Goal: Task Accomplishment & Management: Manage account settings

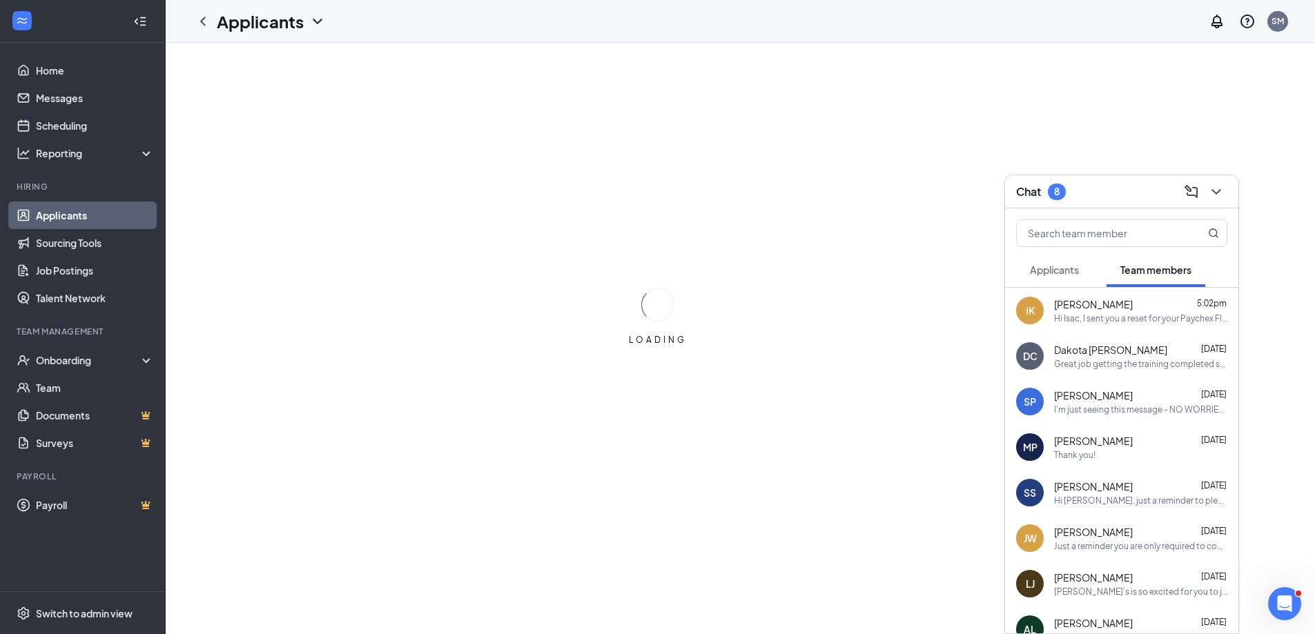
click at [1060, 266] on span "Applicants" at bounding box center [1054, 270] width 49 height 12
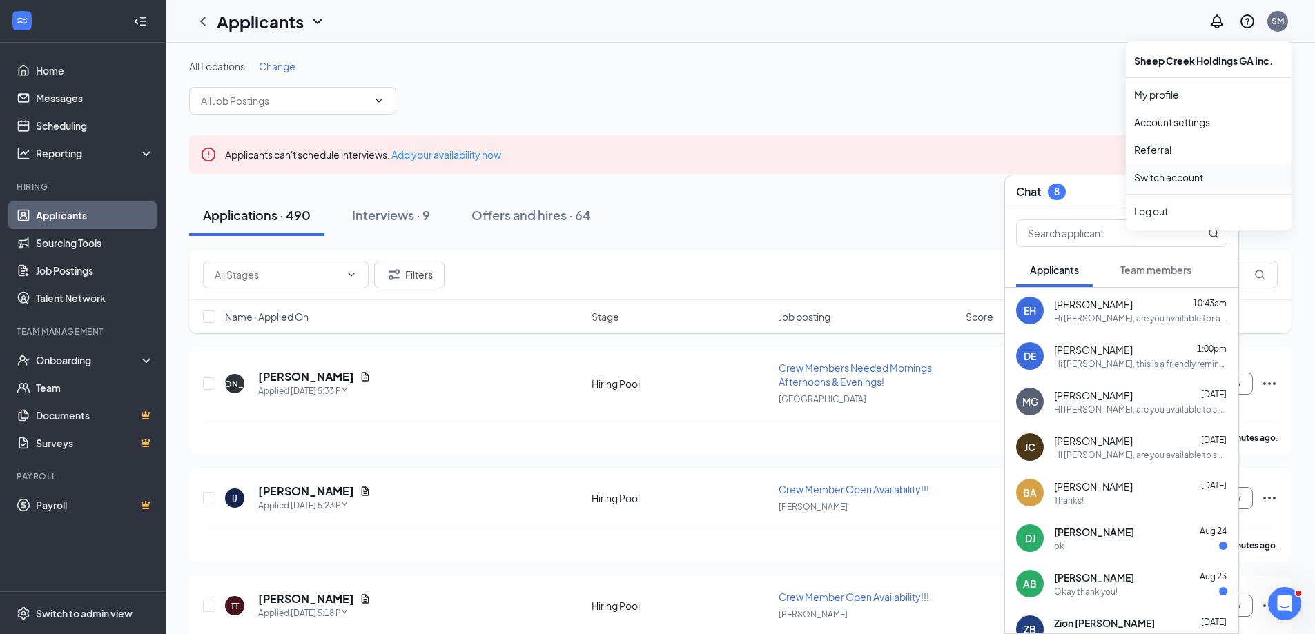
click at [1186, 182] on link "Switch account" at bounding box center [1168, 177] width 69 height 12
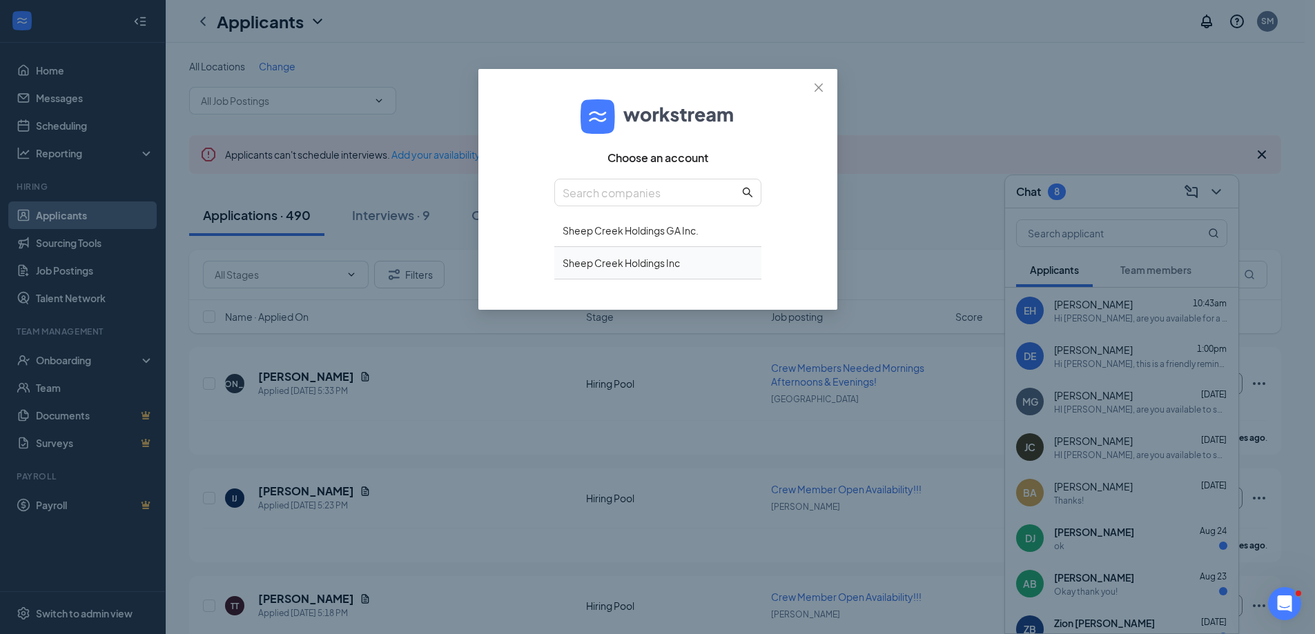
click at [645, 264] on div "Sheep Creek Holdings Inc" at bounding box center [657, 263] width 207 height 32
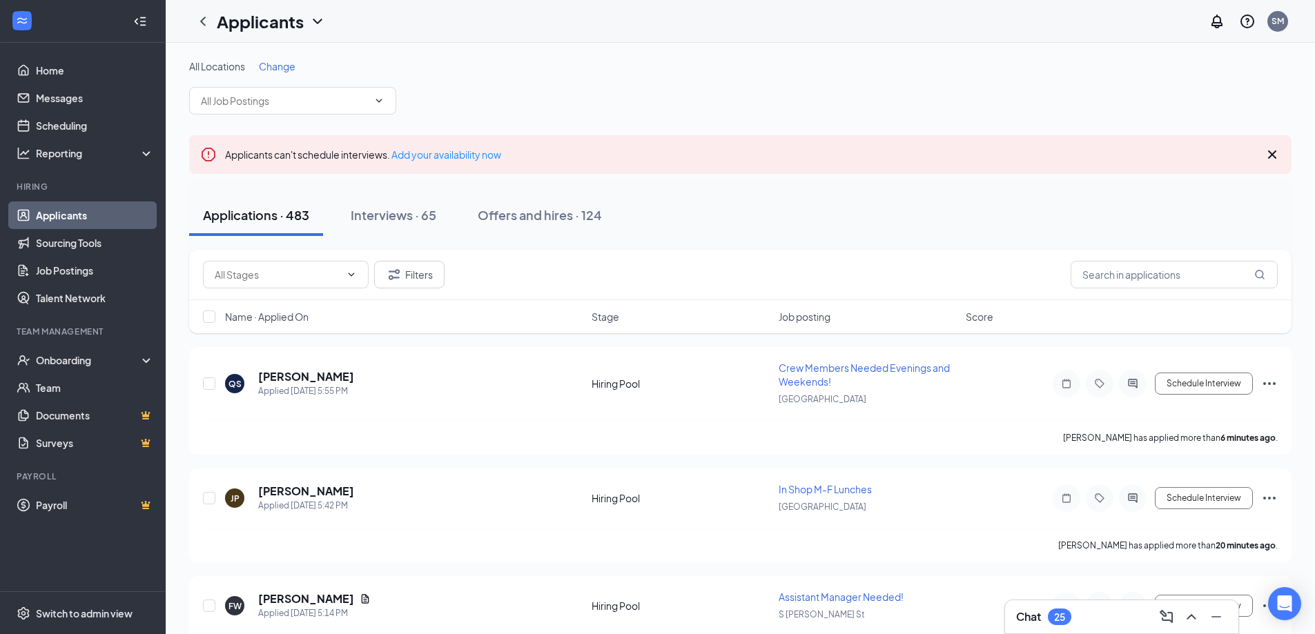
click at [1111, 617] on div "Chat 25" at bounding box center [1121, 617] width 211 height 22
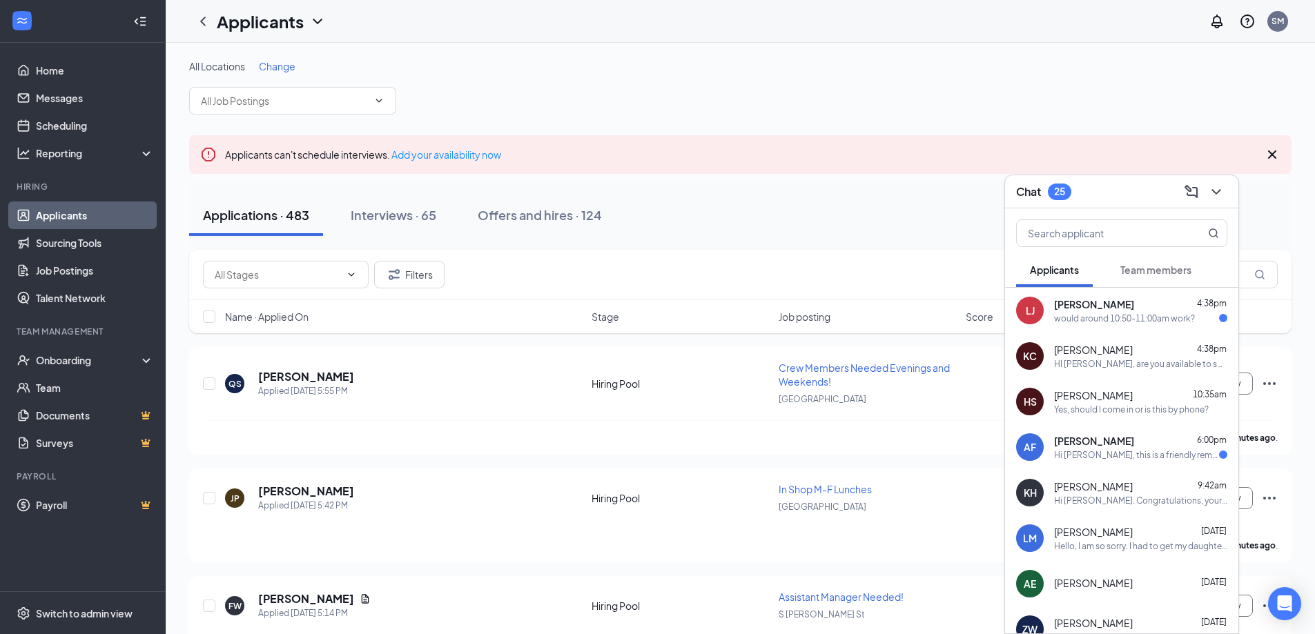
click at [1093, 311] on div "[PERSON_NAME] 4:38pm would around 10:50-11:00am work?" at bounding box center [1140, 311] width 173 height 27
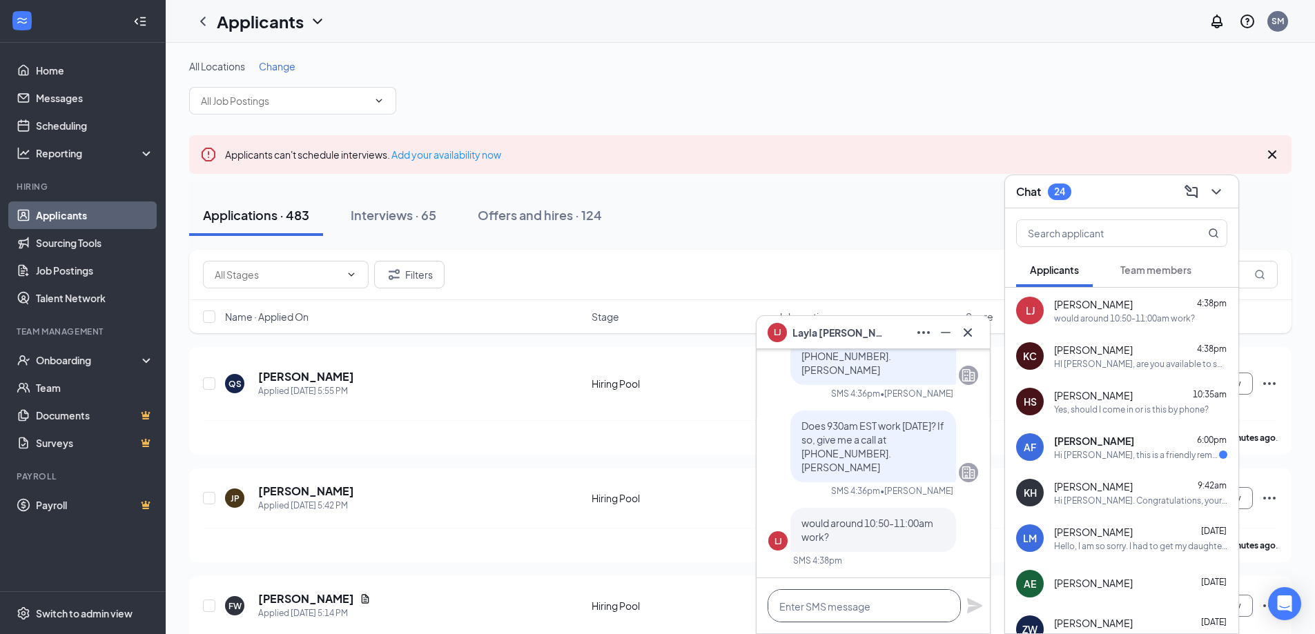
click at [799, 607] on textarea at bounding box center [864, 605] width 193 height 33
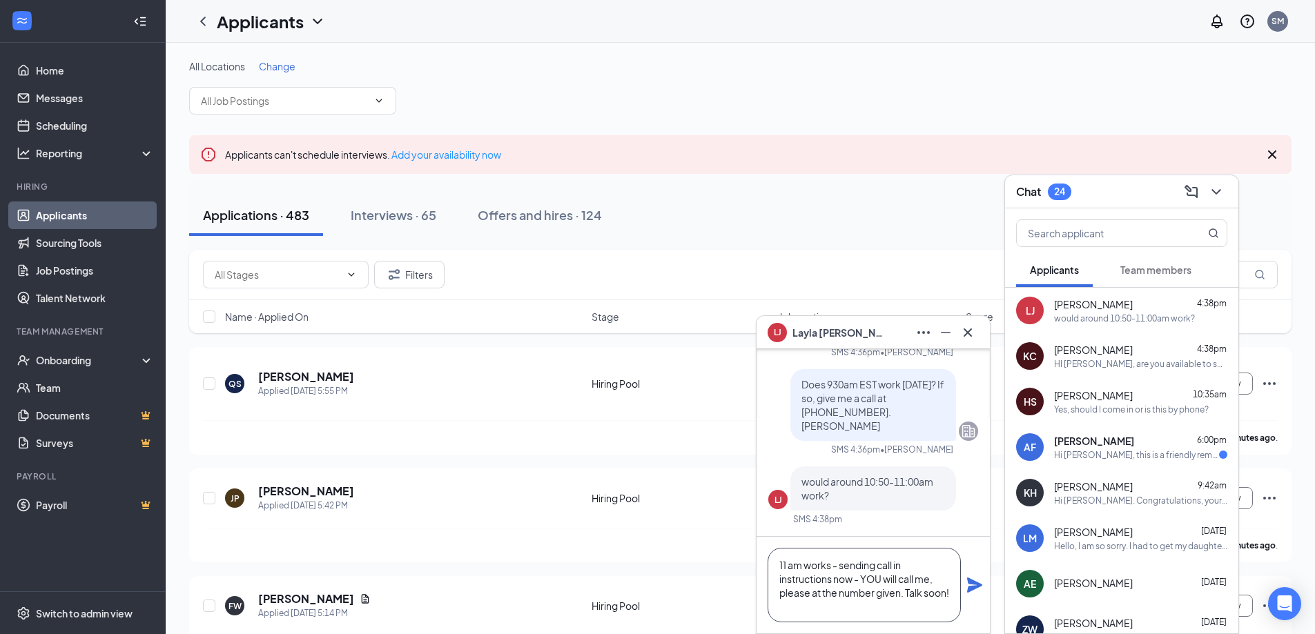
type textarea "11 am works - sending call in instructions now - YOU will call me, please at th…"
click at [971, 587] on icon "Plane" at bounding box center [974, 585] width 15 height 15
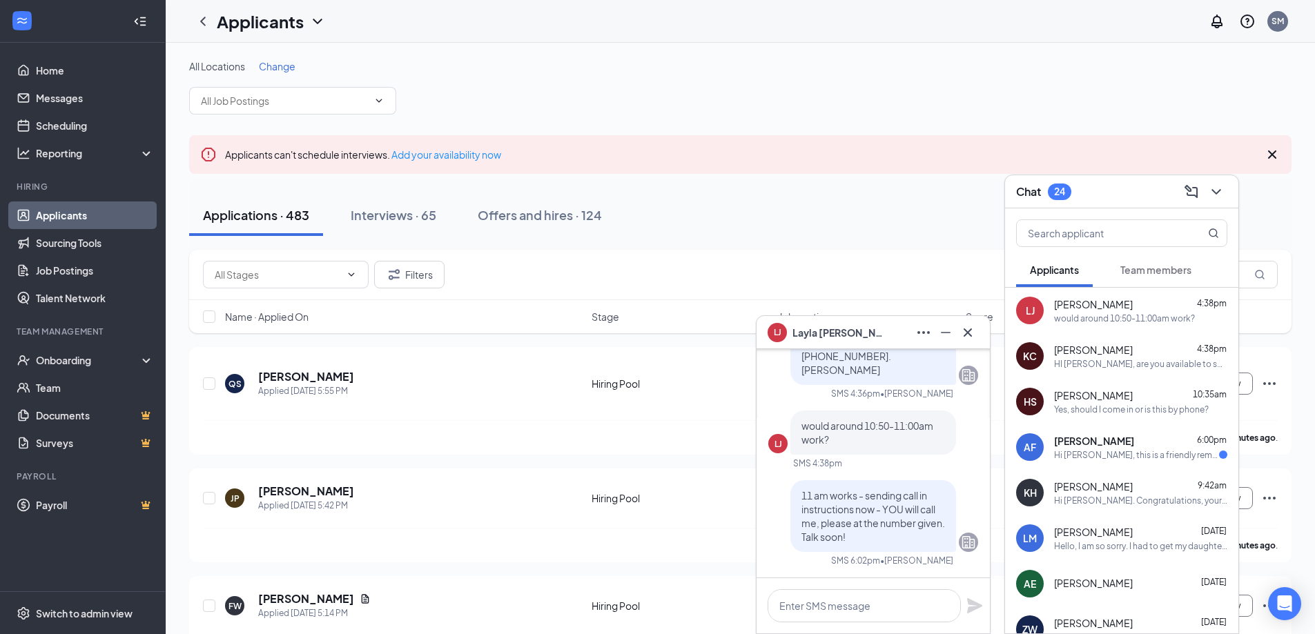
scroll to position [0, 0]
click at [971, 332] on icon "Cross" at bounding box center [967, 332] width 17 height 17
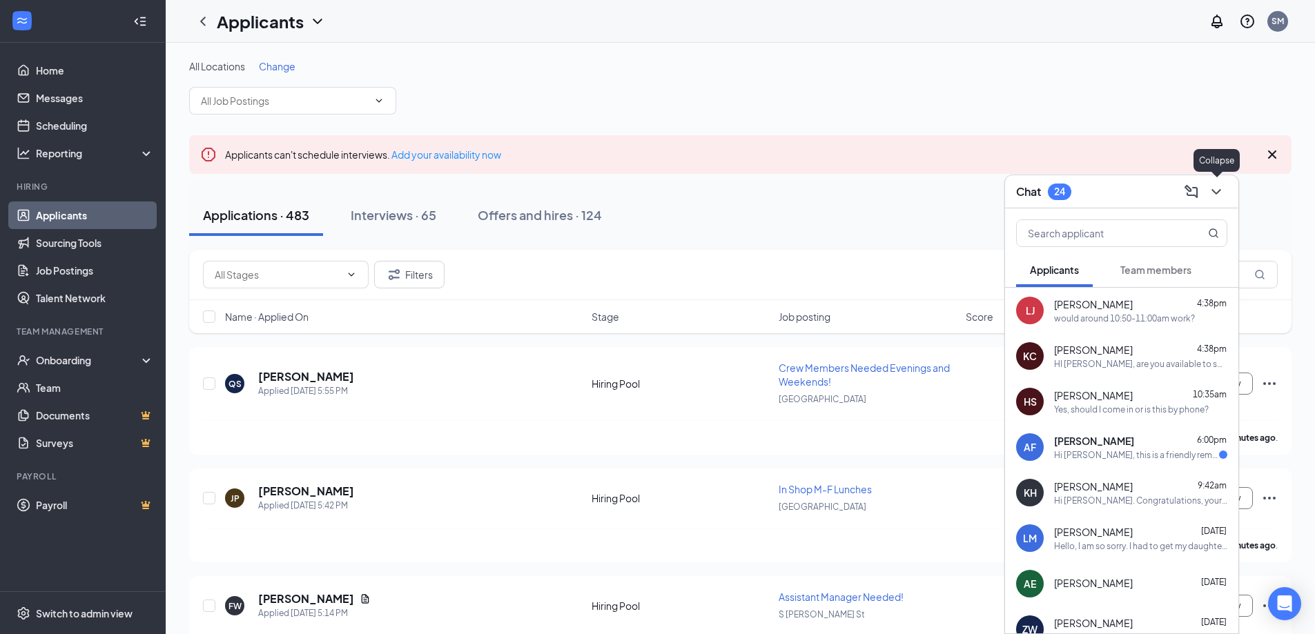
click at [1221, 188] on icon "ChevronDown" at bounding box center [1216, 192] width 17 height 17
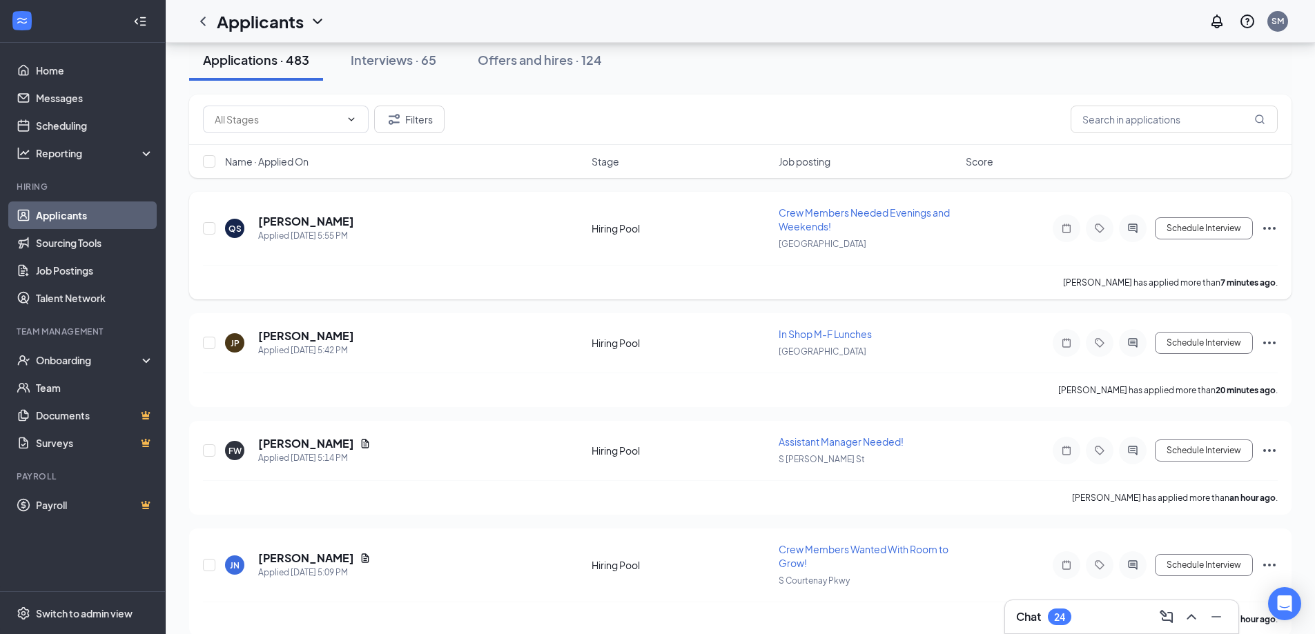
scroll to position [69, 0]
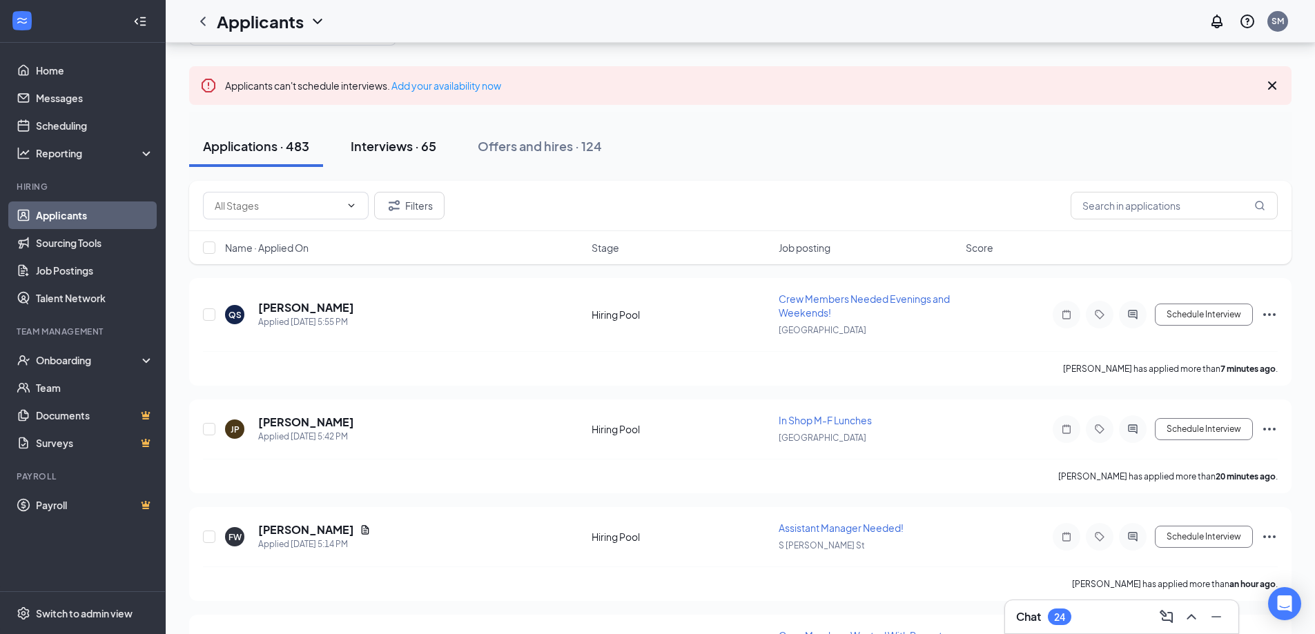
click at [379, 144] on div "Interviews · 65" at bounding box center [394, 145] width 86 height 17
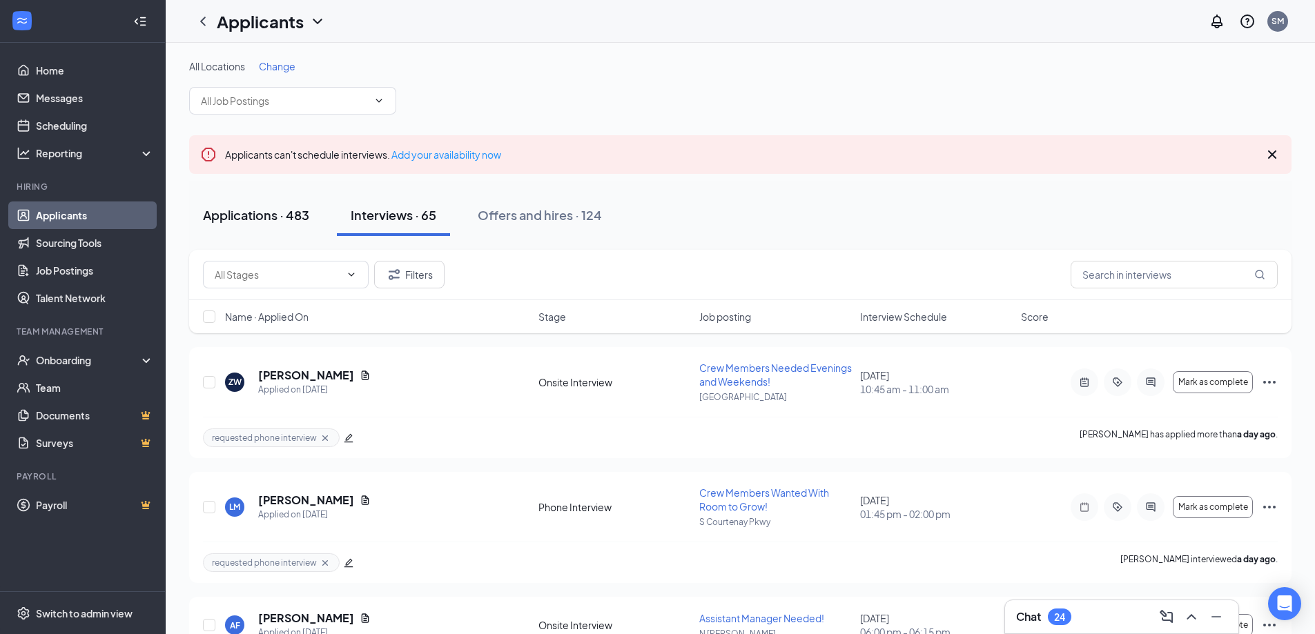
click at [248, 214] on div "Applications · 483" at bounding box center [256, 214] width 106 height 17
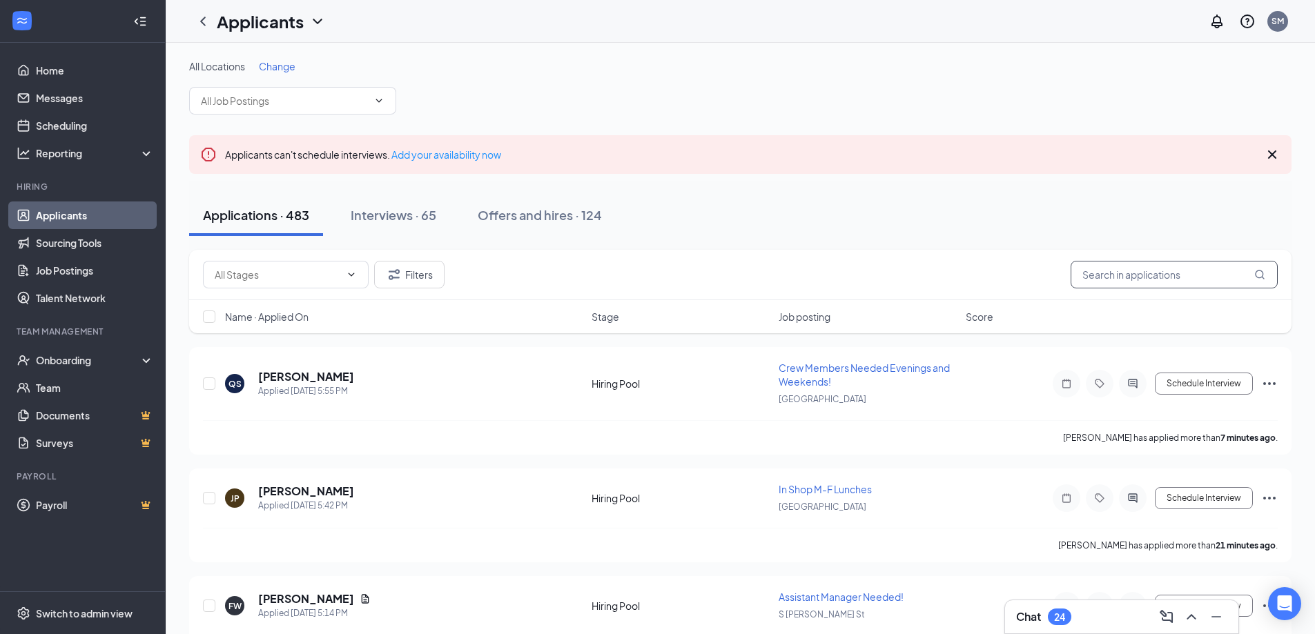
click at [1113, 285] on input "text" at bounding box center [1174, 275] width 207 height 28
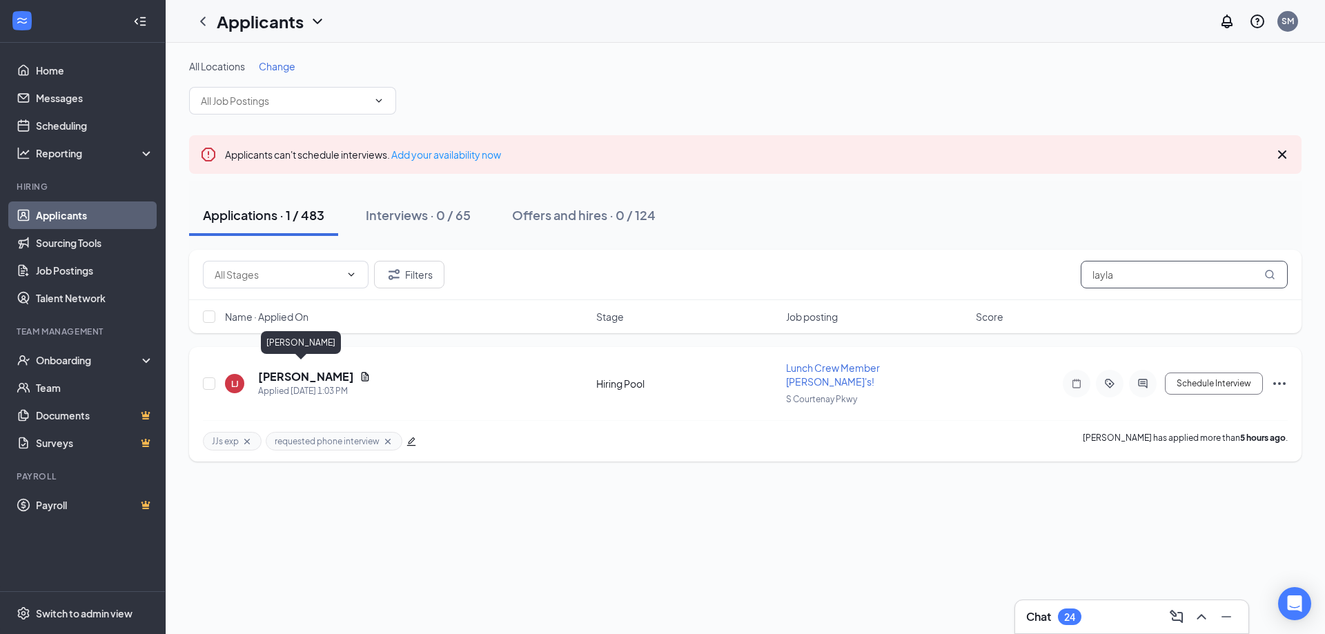
type input "layla"
click at [288, 369] on h5 "[PERSON_NAME]" at bounding box center [306, 376] width 96 height 15
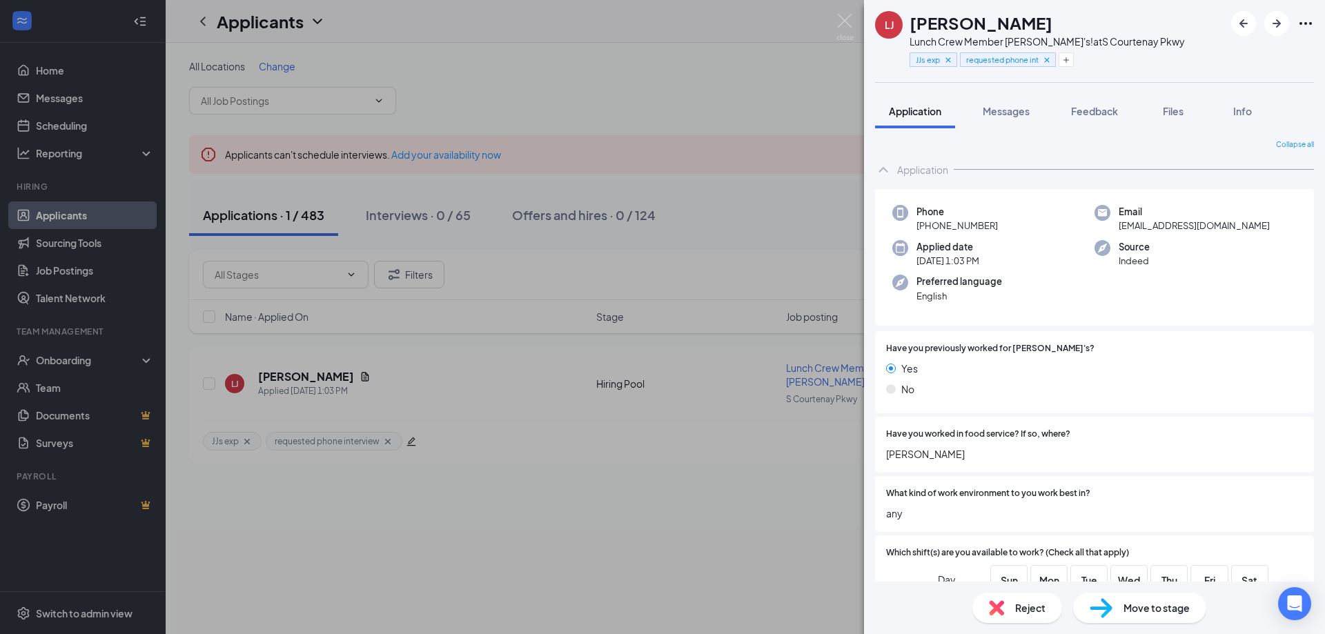
click at [1160, 608] on span "Move to stage" at bounding box center [1157, 608] width 66 height 15
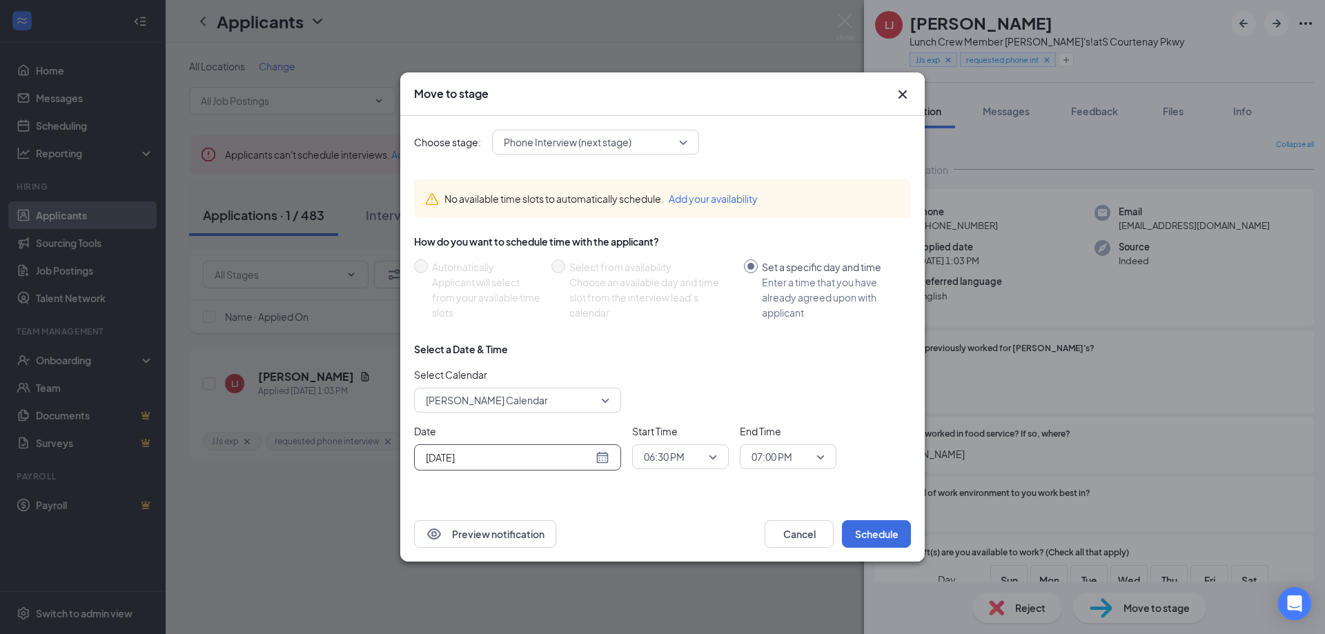
click at [503, 455] on input "[DATE]" at bounding box center [509, 457] width 167 height 15
type input "[DATE]"
click at [506, 402] on div "27" at bounding box center [509, 404] width 17 height 17
click at [674, 458] on span "06:30 PM" at bounding box center [664, 457] width 41 height 21
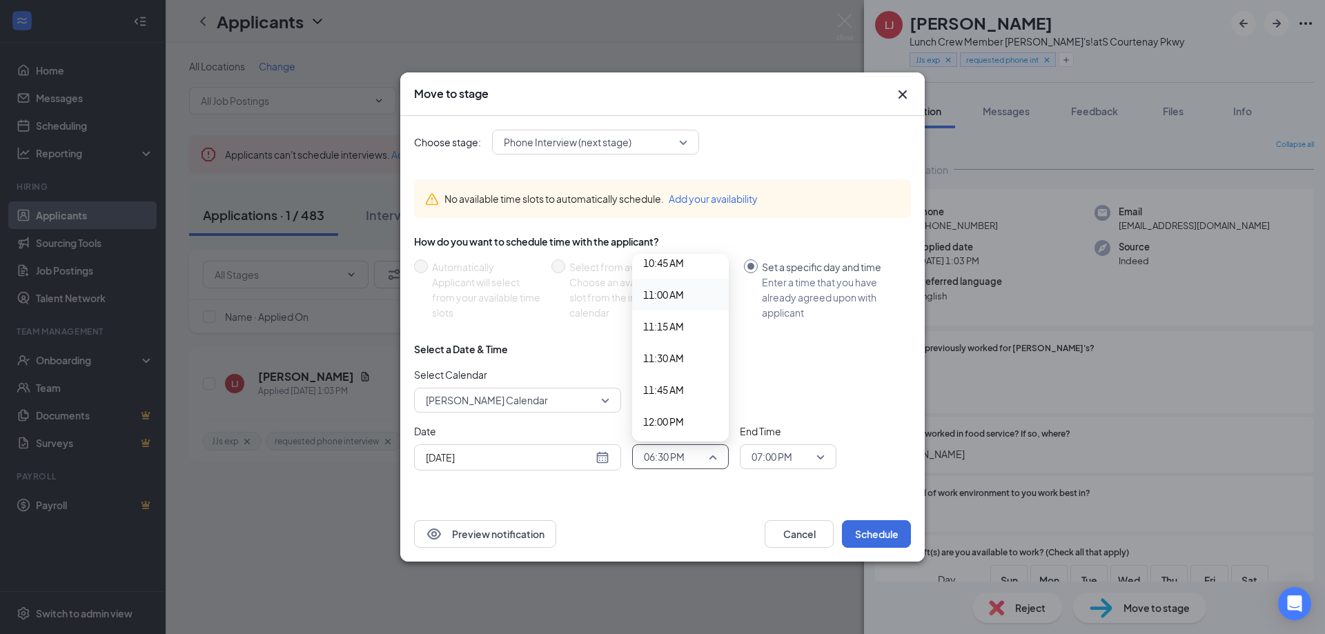
click at [658, 292] on span "11:00 AM" at bounding box center [663, 294] width 41 height 15
click at [772, 455] on span "07:00 PM" at bounding box center [772, 457] width 41 height 21
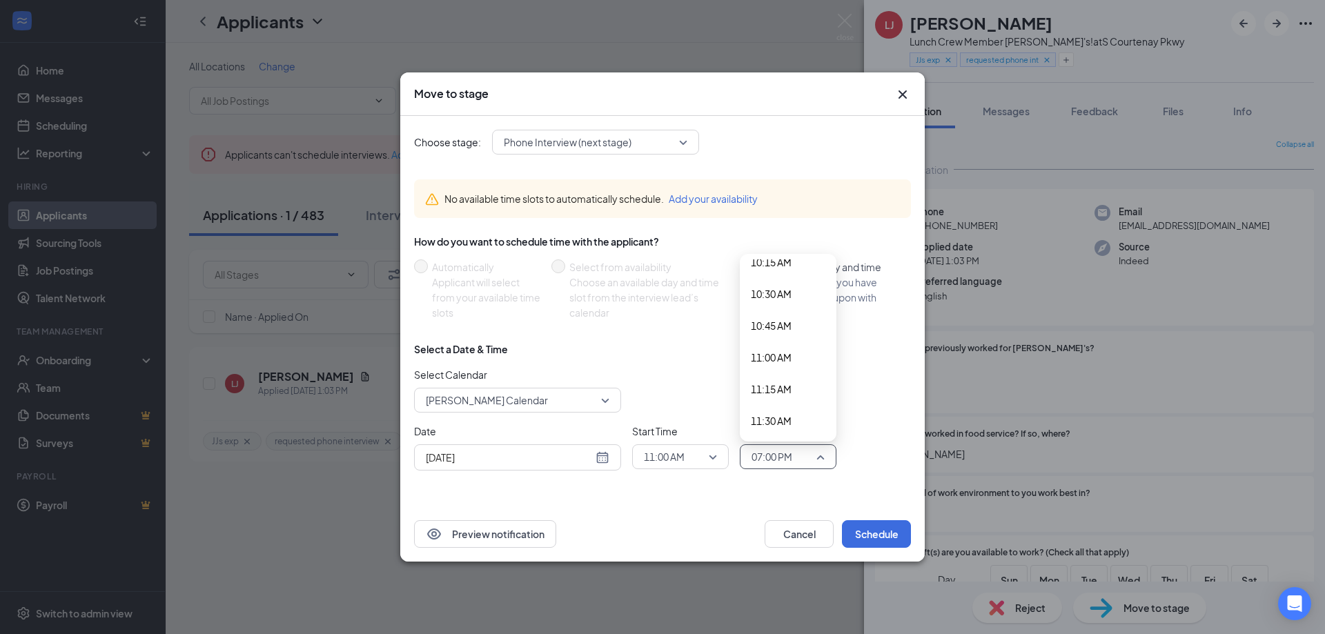
scroll to position [1303, 0]
click at [770, 403] on span "11:15 AM" at bounding box center [771, 400] width 41 height 15
click at [884, 529] on button "Schedule" at bounding box center [876, 534] width 69 height 28
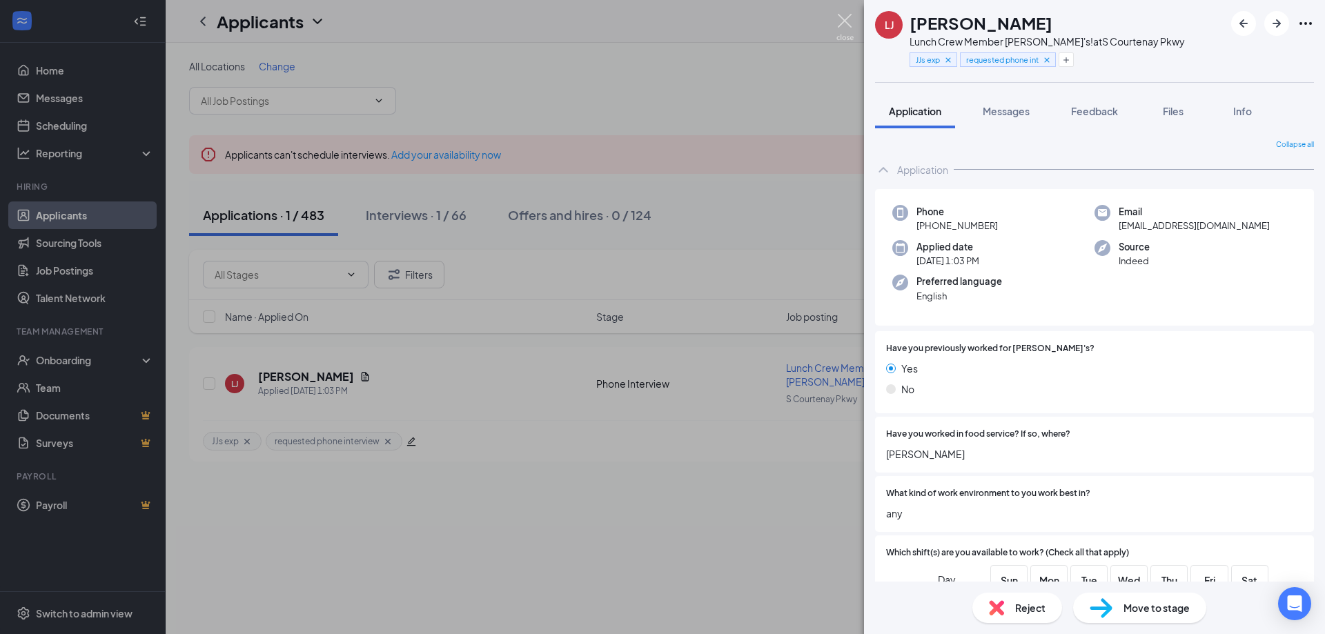
drag, startPoint x: 849, startPoint y: 20, endPoint x: 844, endPoint y: 26, distance: 7.3
click at [848, 21] on img at bounding box center [845, 27] width 17 height 27
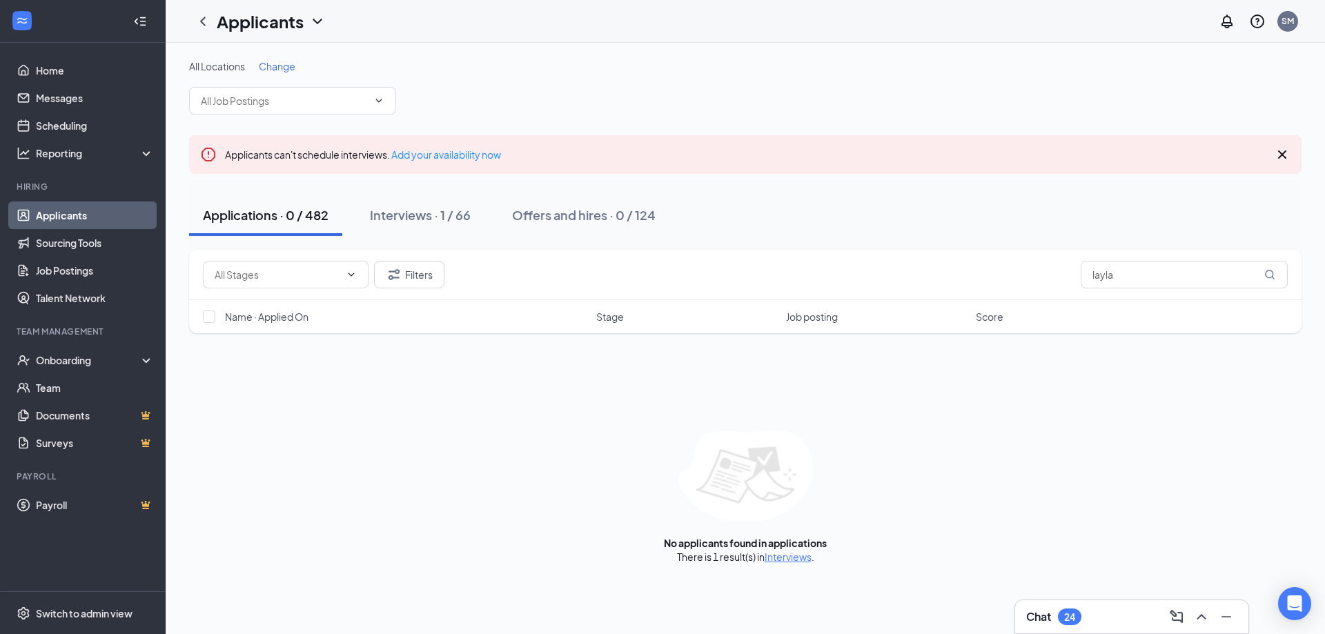
click at [1105, 617] on div "Chat 24" at bounding box center [1131, 617] width 211 height 22
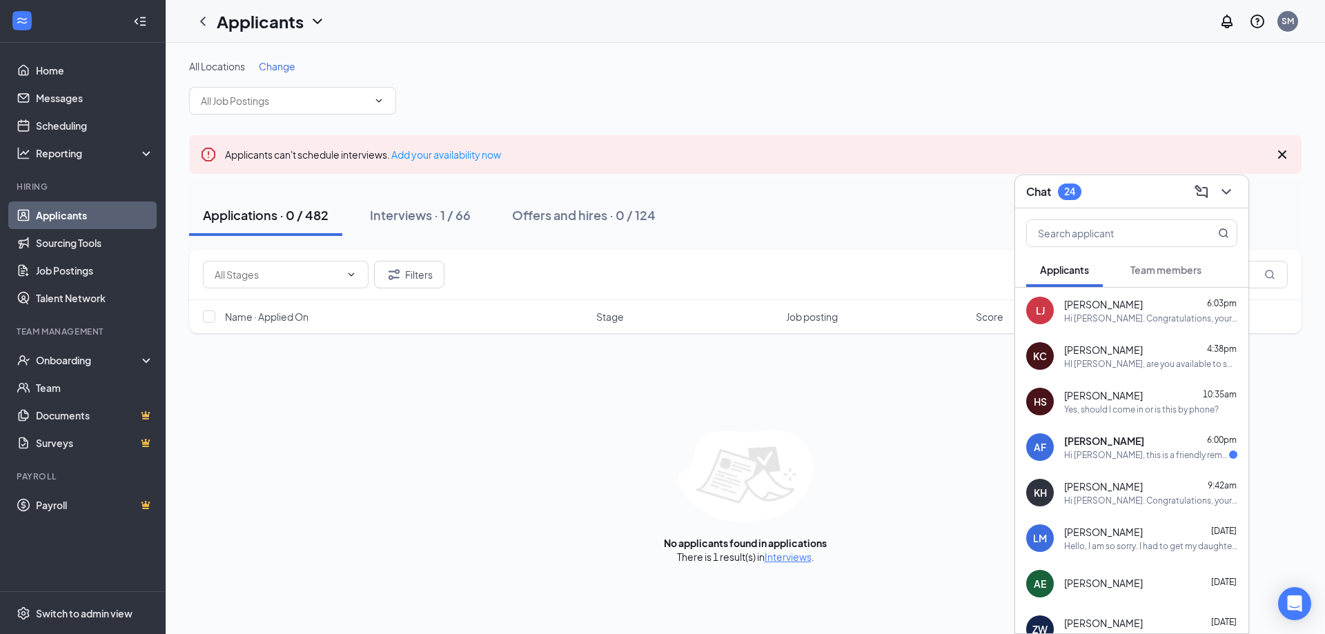
click at [1164, 271] on span "Team members" at bounding box center [1166, 270] width 71 height 12
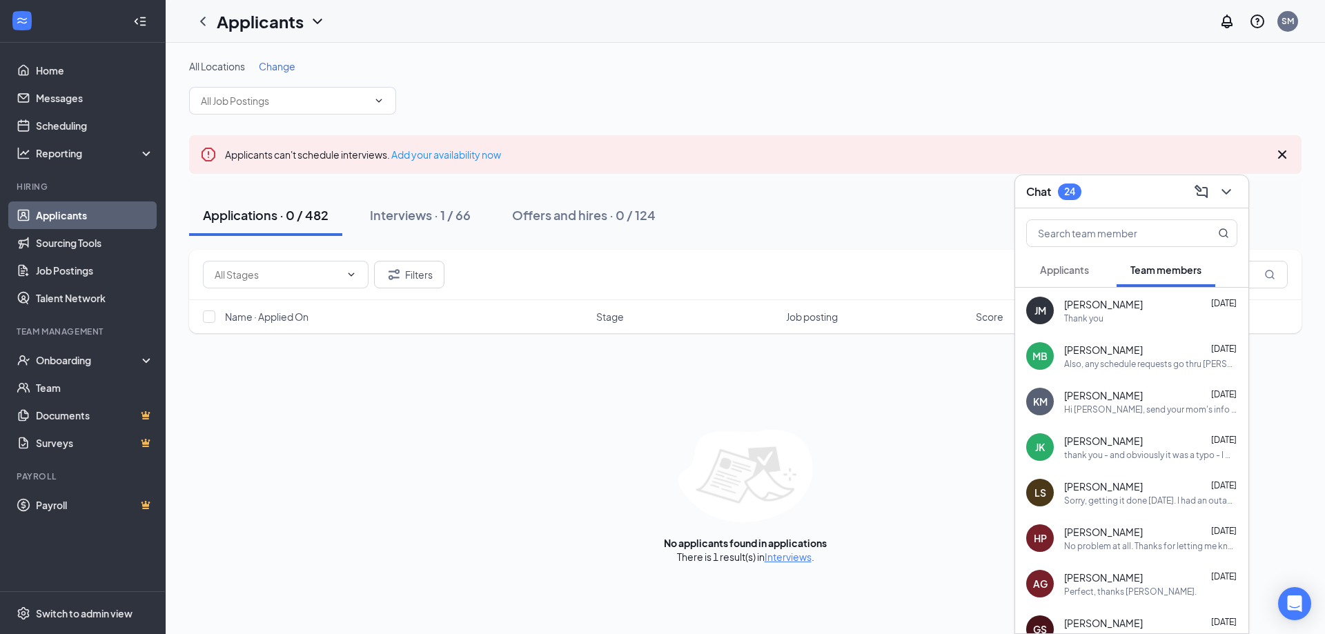
click at [1065, 271] on span "Applicants" at bounding box center [1064, 270] width 49 height 12
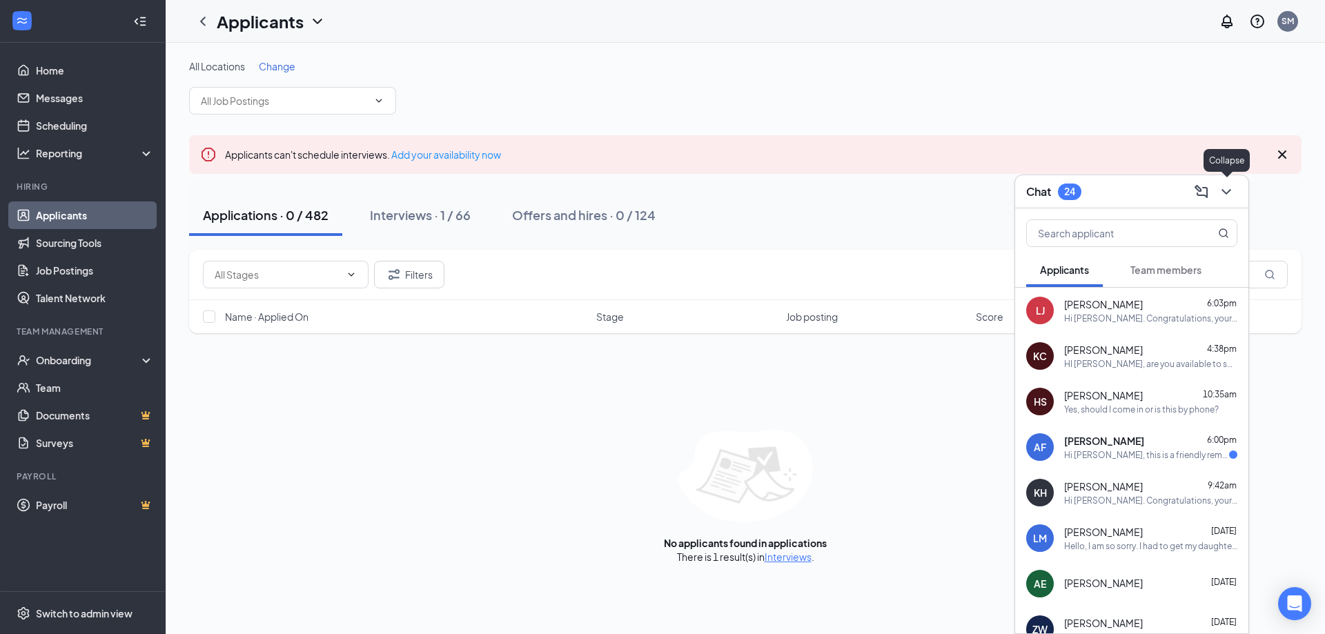
click at [1225, 193] on icon "ChevronDown" at bounding box center [1226, 192] width 17 height 17
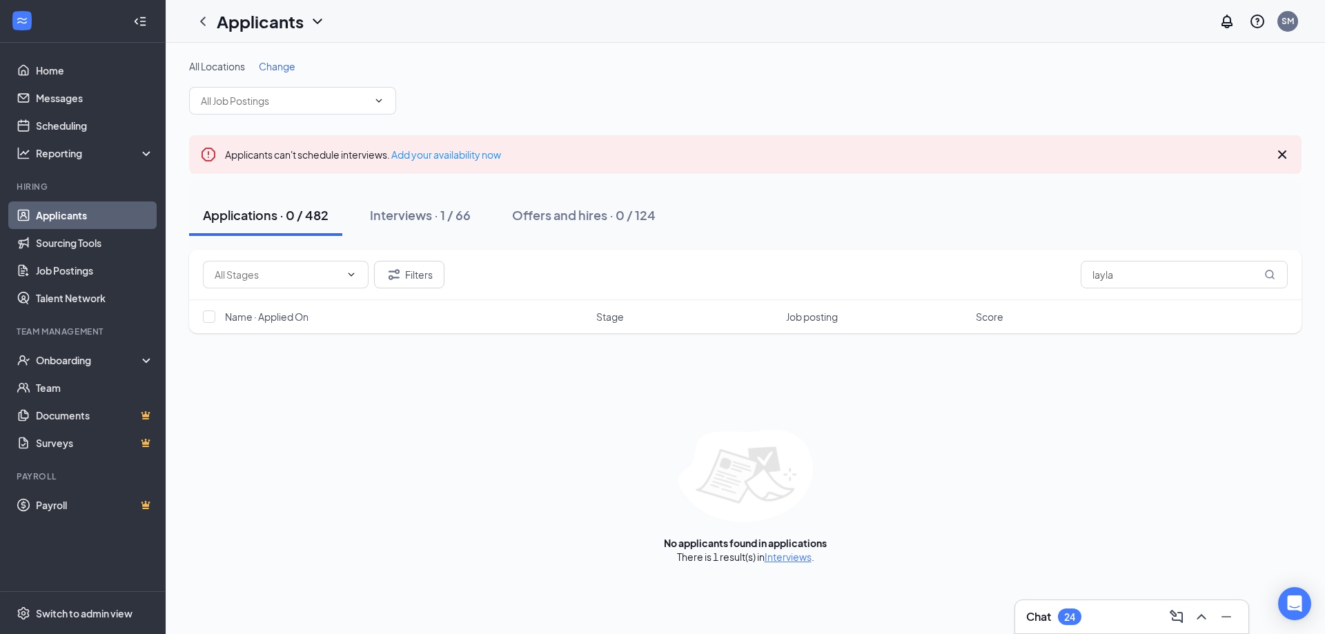
click at [50, 215] on link "Applicants" at bounding box center [95, 216] width 118 height 28
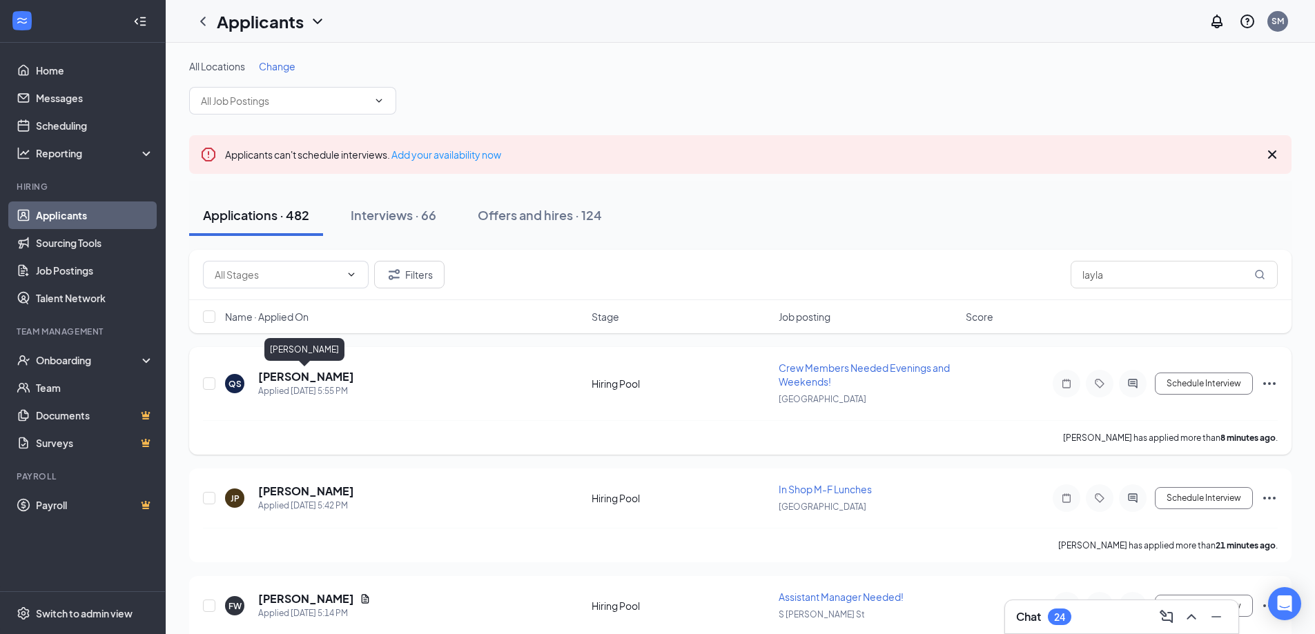
click at [285, 377] on h5 "[PERSON_NAME]" at bounding box center [306, 376] width 96 height 15
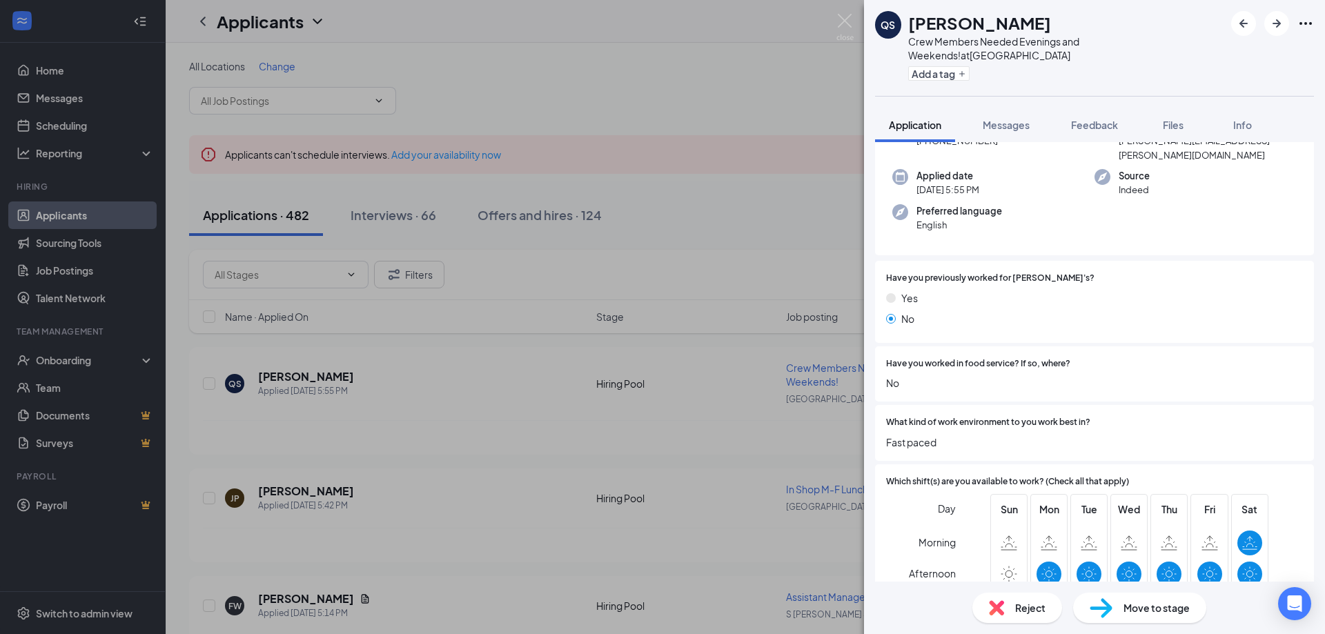
scroll to position [207, 0]
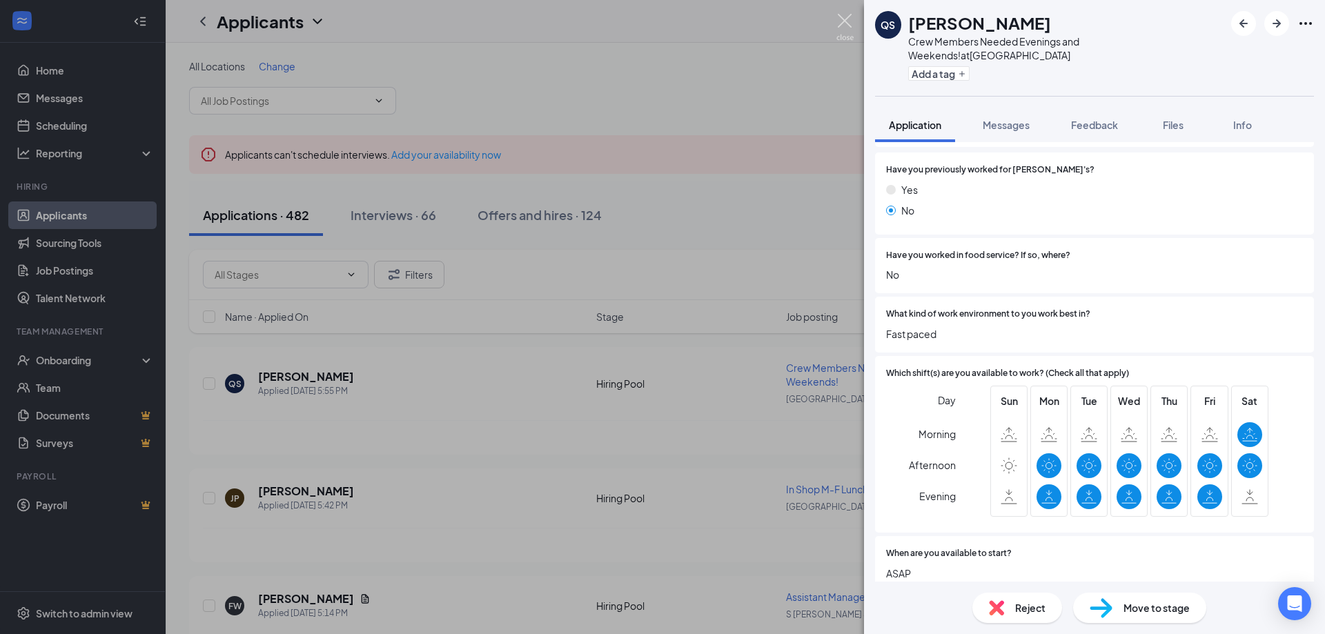
click at [850, 18] on img at bounding box center [845, 27] width 17 height 27
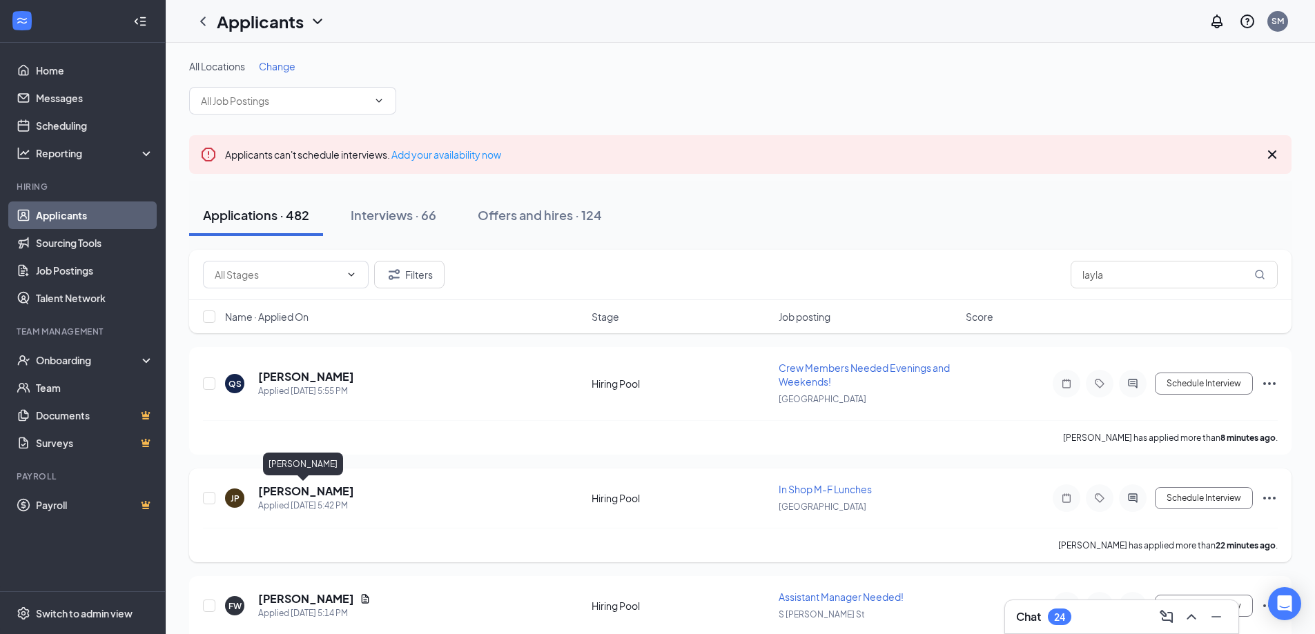
click at [293, 493] on h5 "[PERSON_NAME]" at bounding box center [306, 491] width 96 height 15
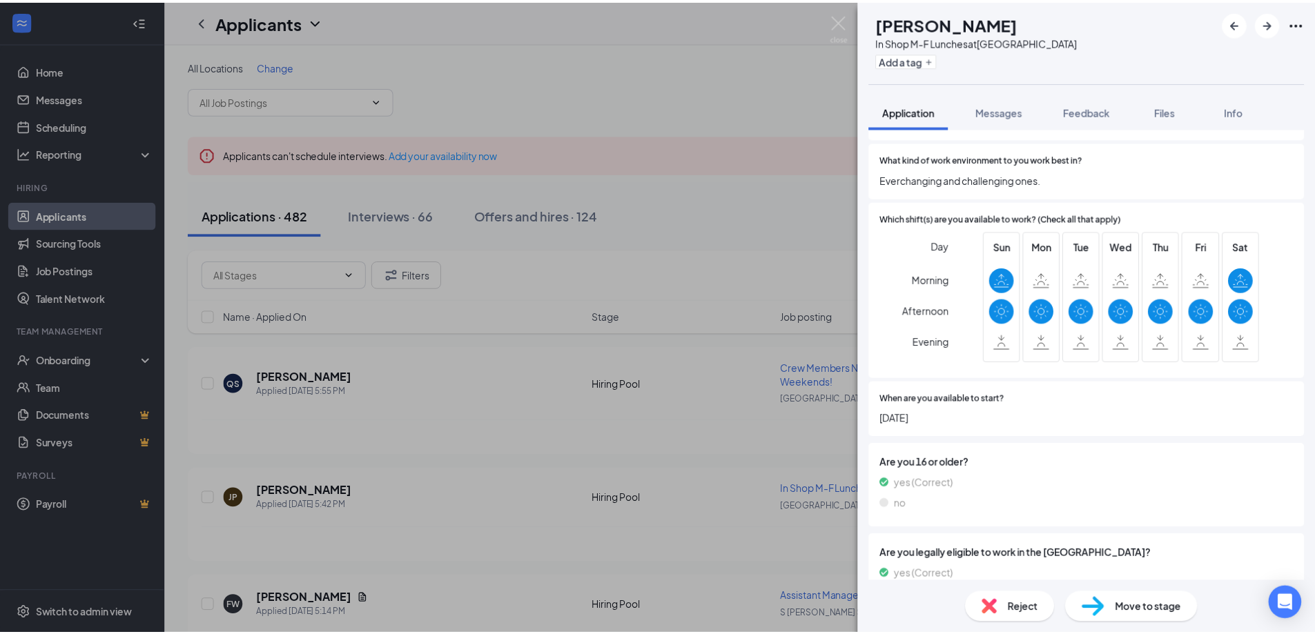
scroll to position [345, 0]
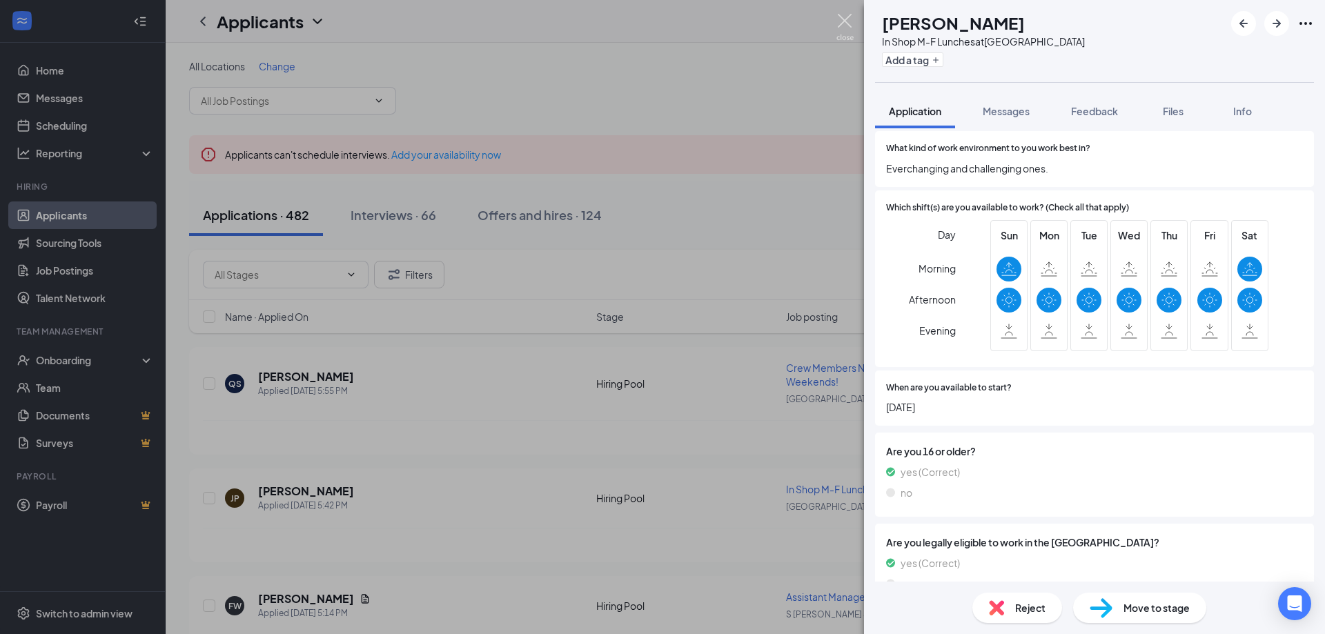
click at [846, 21] on img at bounding box center [845, 27] width 17 height 27
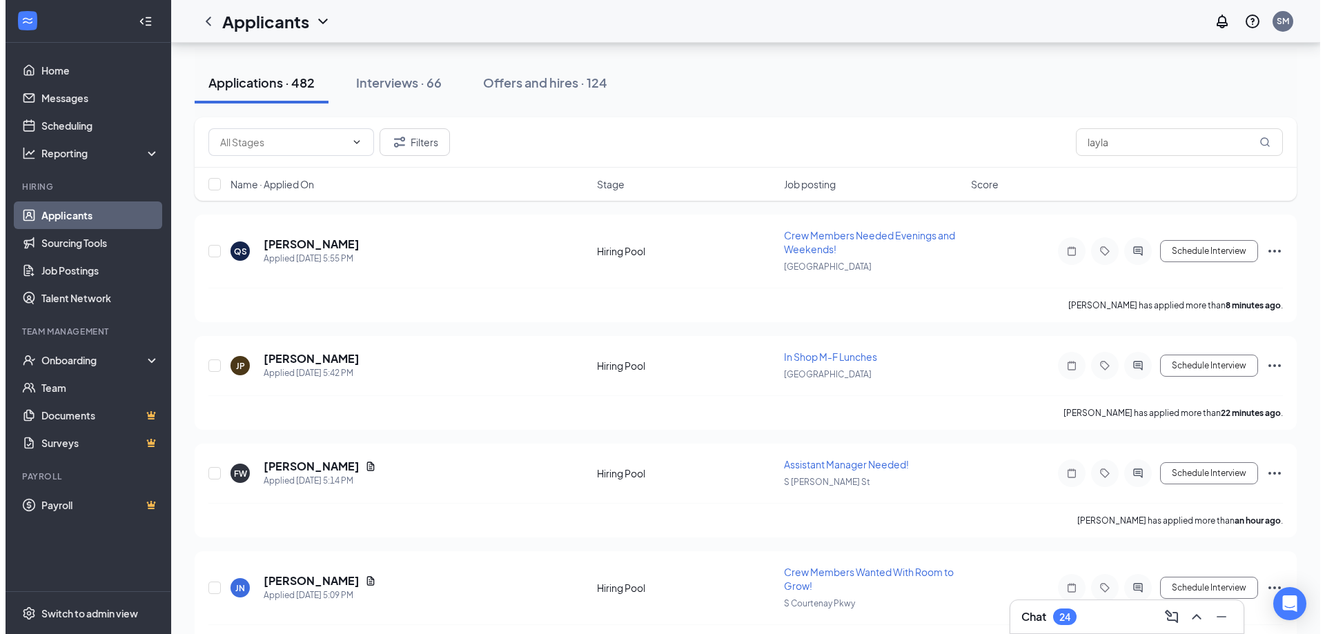
scroll to position [138, 0]
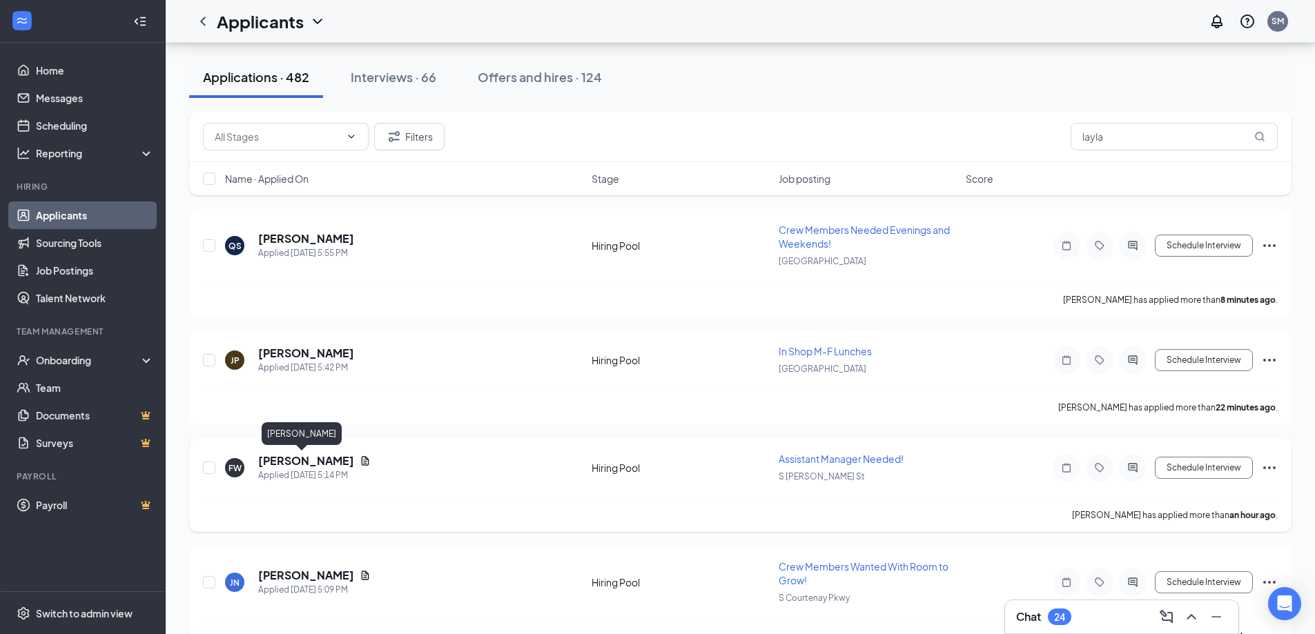
click at [291, 458] on h5 "[PERSON_NAME]" at bounding box center [306, 461] width 96 height 15
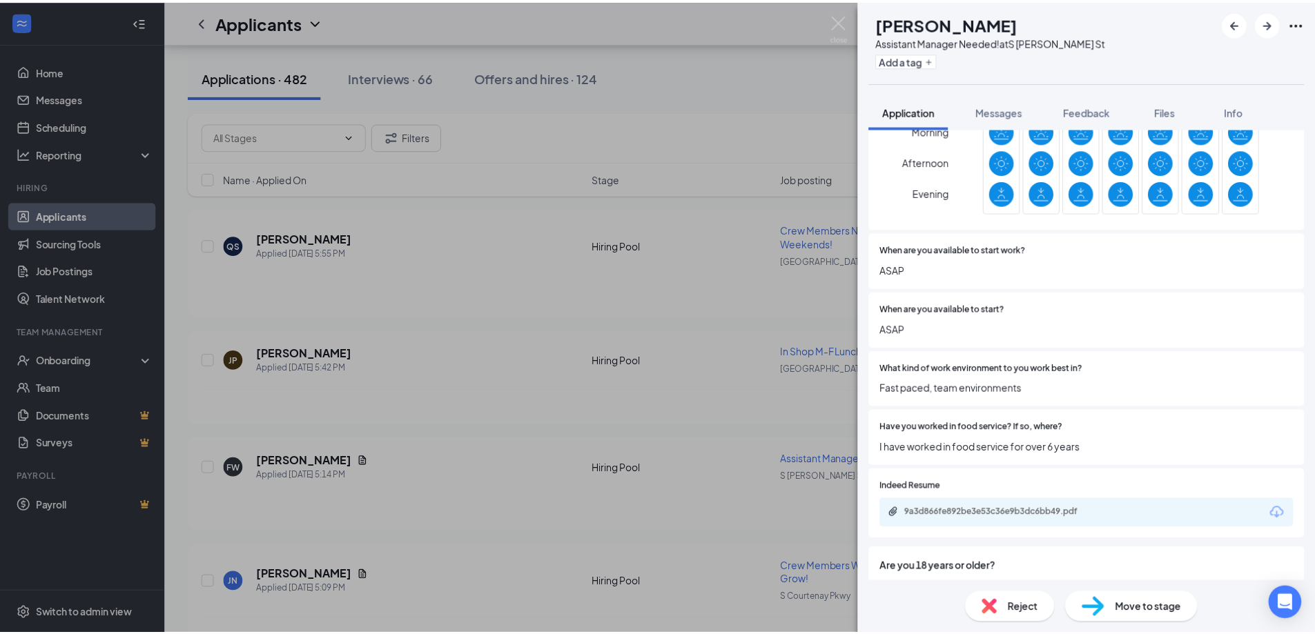
scroll to position [483, 0]
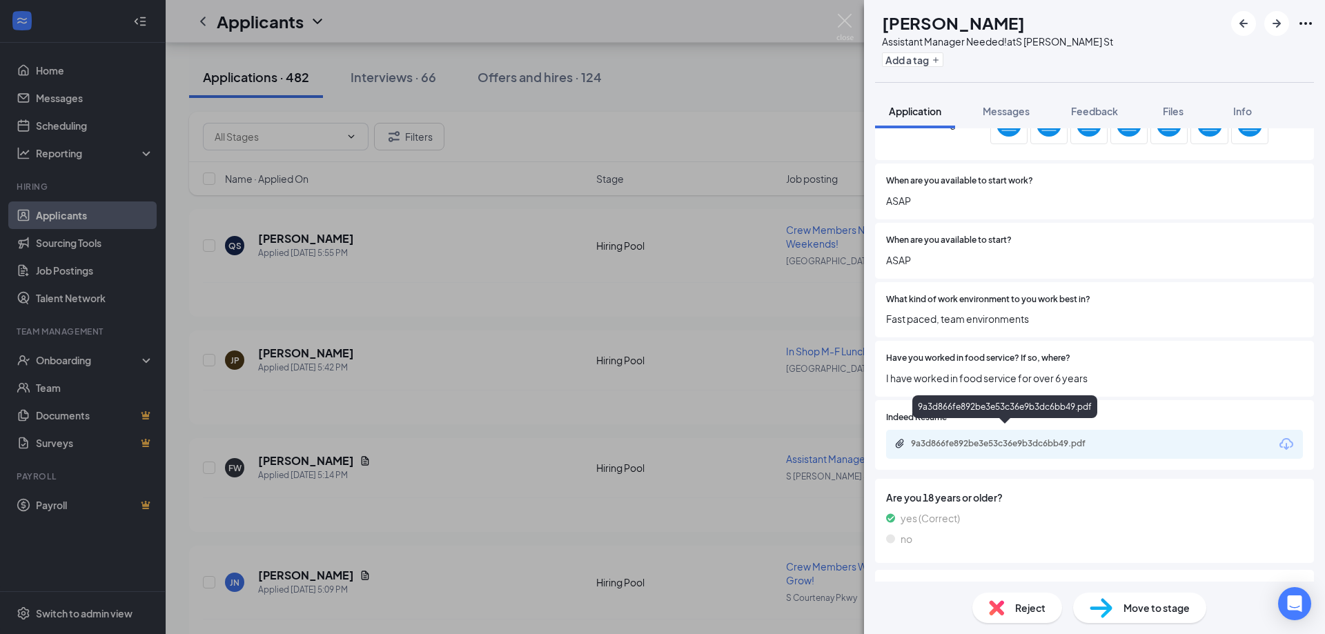
click at [991, 438] on div "9a3d866fe892be3e53c36e9b3dc6bb49.pdf" at bounding box center [1007, 443] width 193 height 11
click at [847, 19] on img at bounding box center [845, 27] width 17 height 27
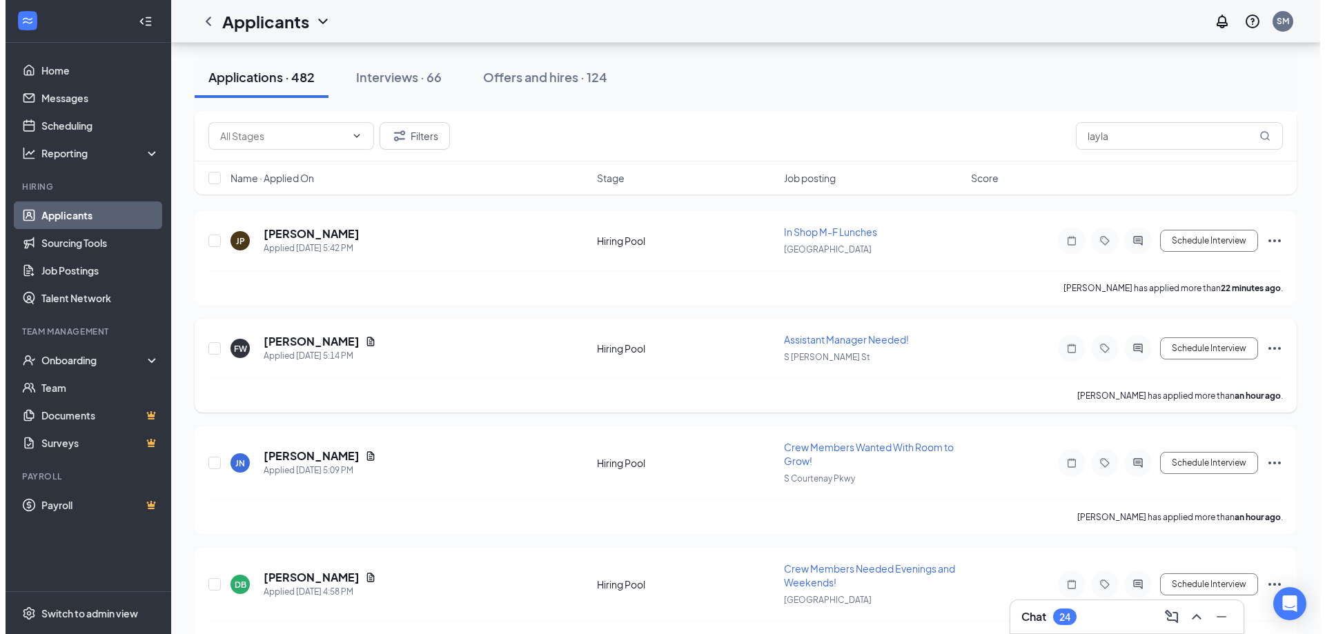
scroll to position [276, 0]
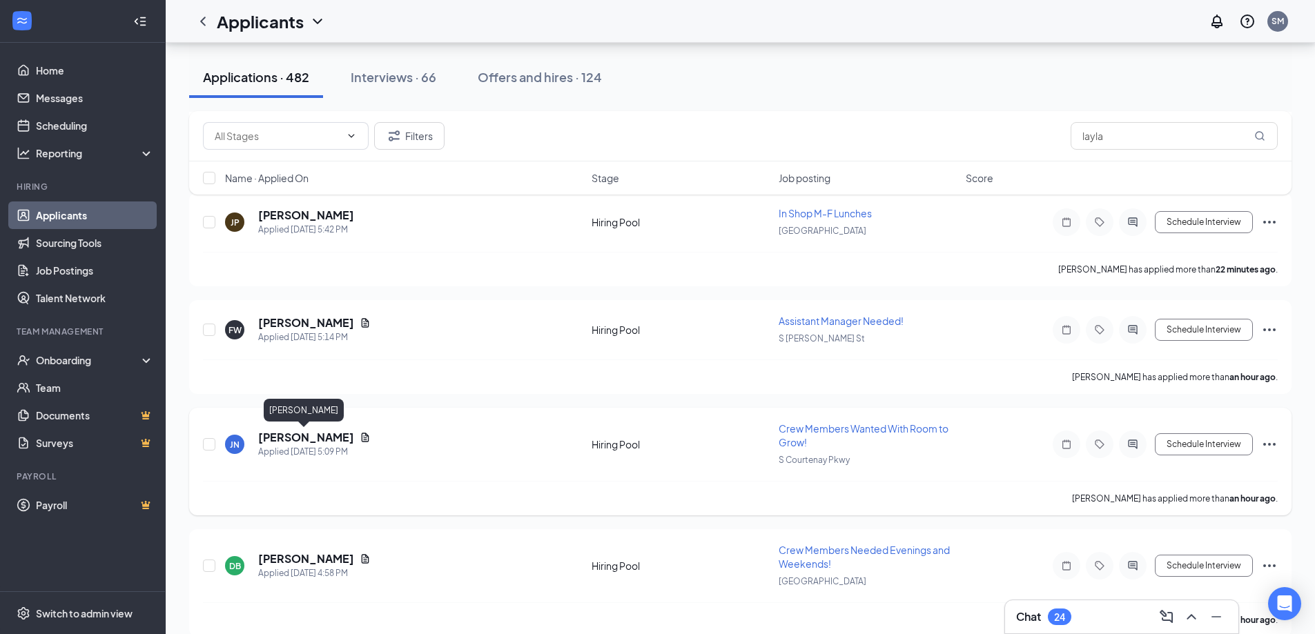
click at [296, 432] on h5 "[PERSON_NAME]" at bounding box center [306, 437] width 96 height 15
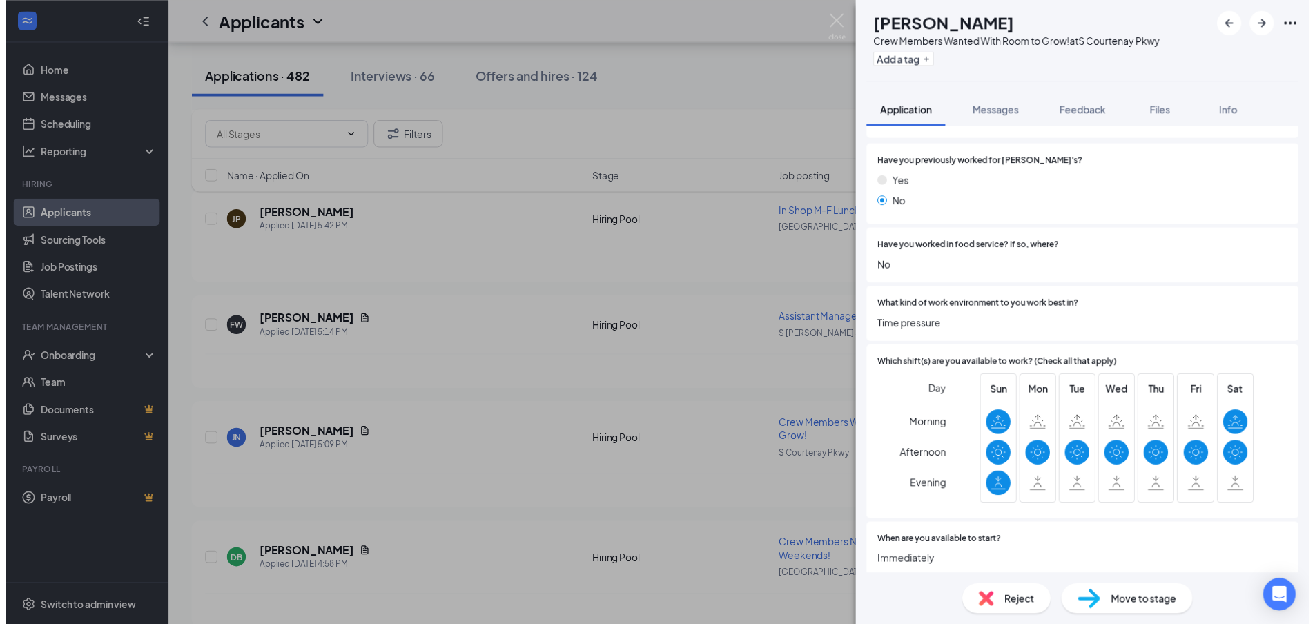
scroll to position [276, 0]
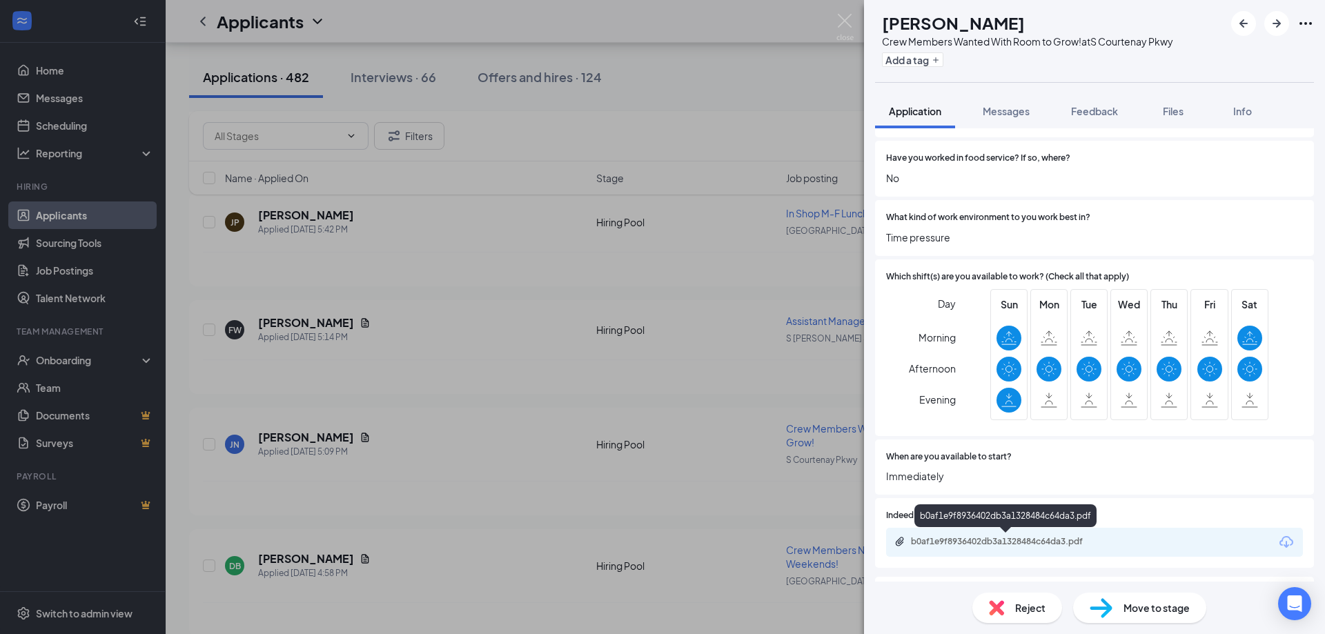
click at [978, 539] on div "b0af1e9f8936402db3a1328484c64da3.pdf" at bounding box center [1007, 541] width 193 height 11
click at [846, 23] on img at bounding box center [845, 27] width 17 height 27
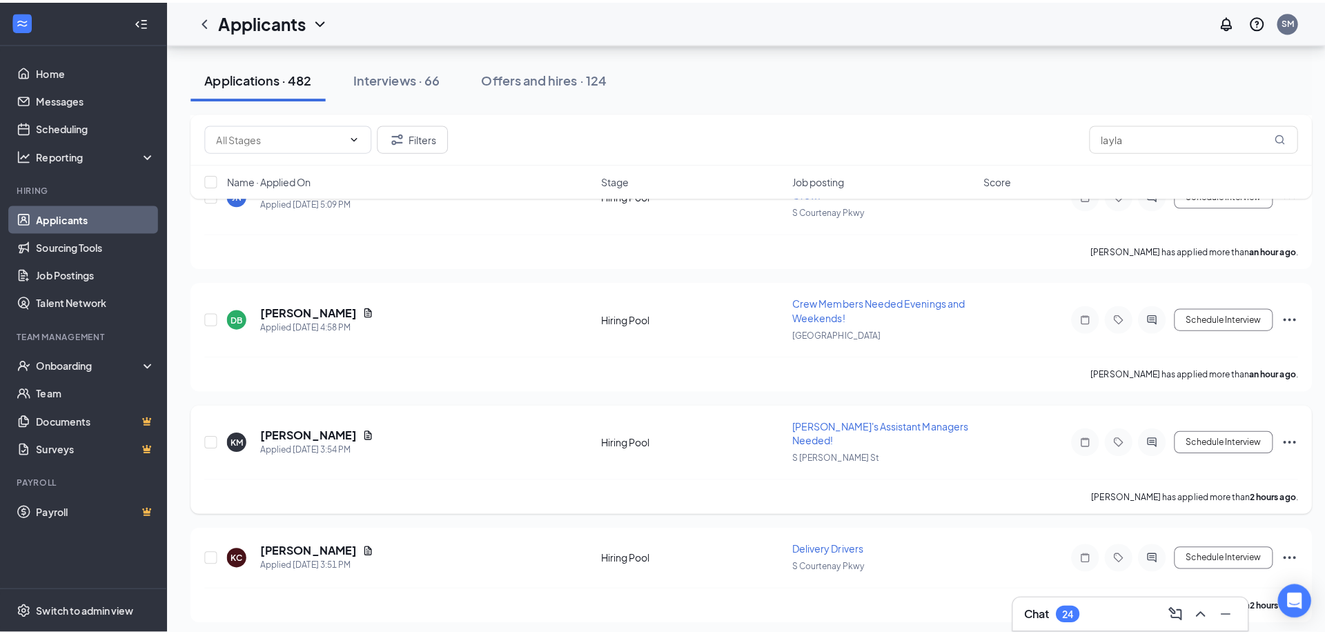
scroll to position [552, 0]
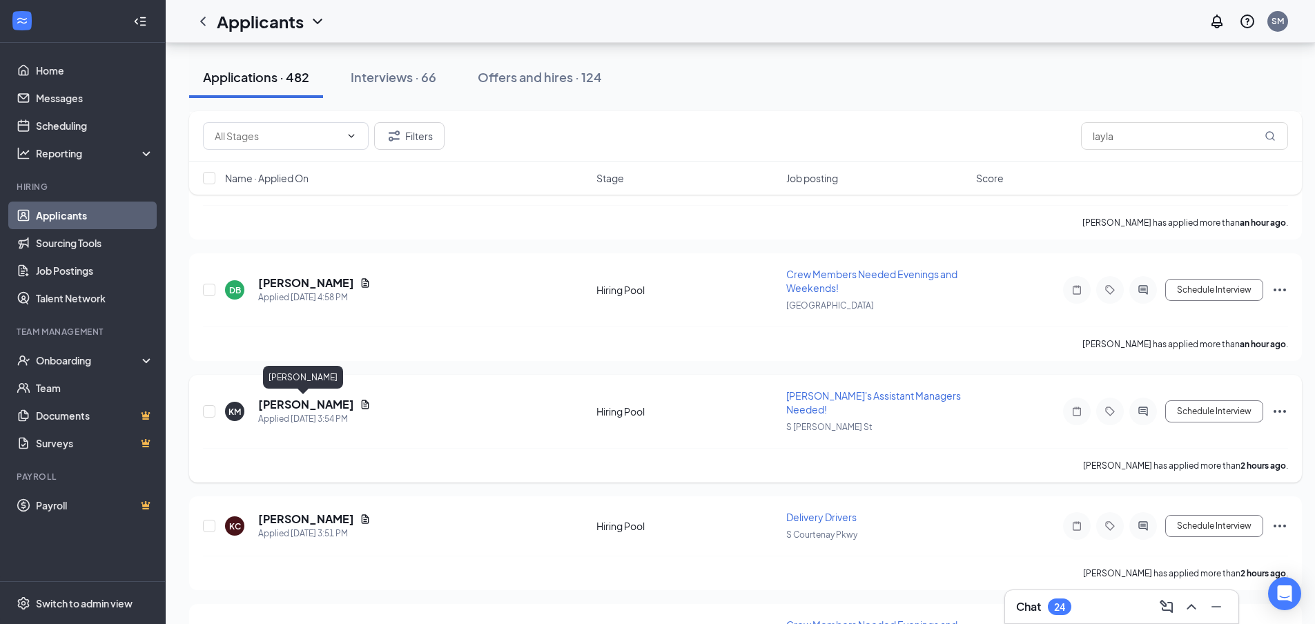
click at [280, 405] on h5 "[PERSON_NAME]" at bounding box center [306, 404] width 96 height 15
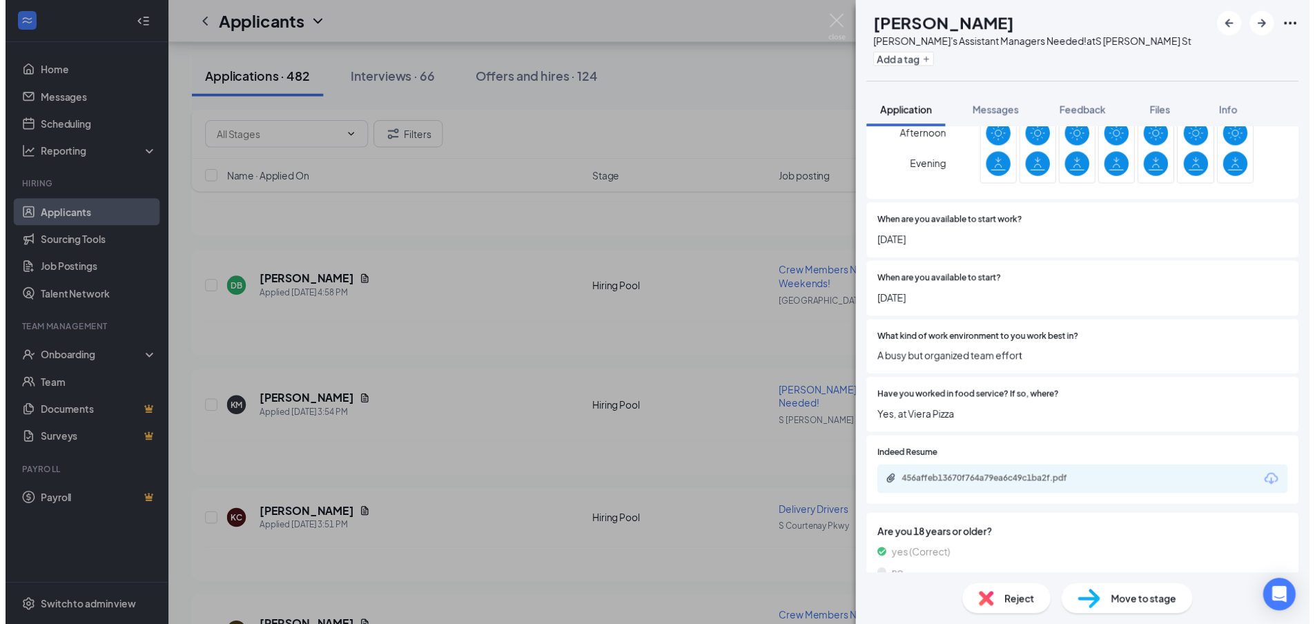
scroll to position [414, 0]
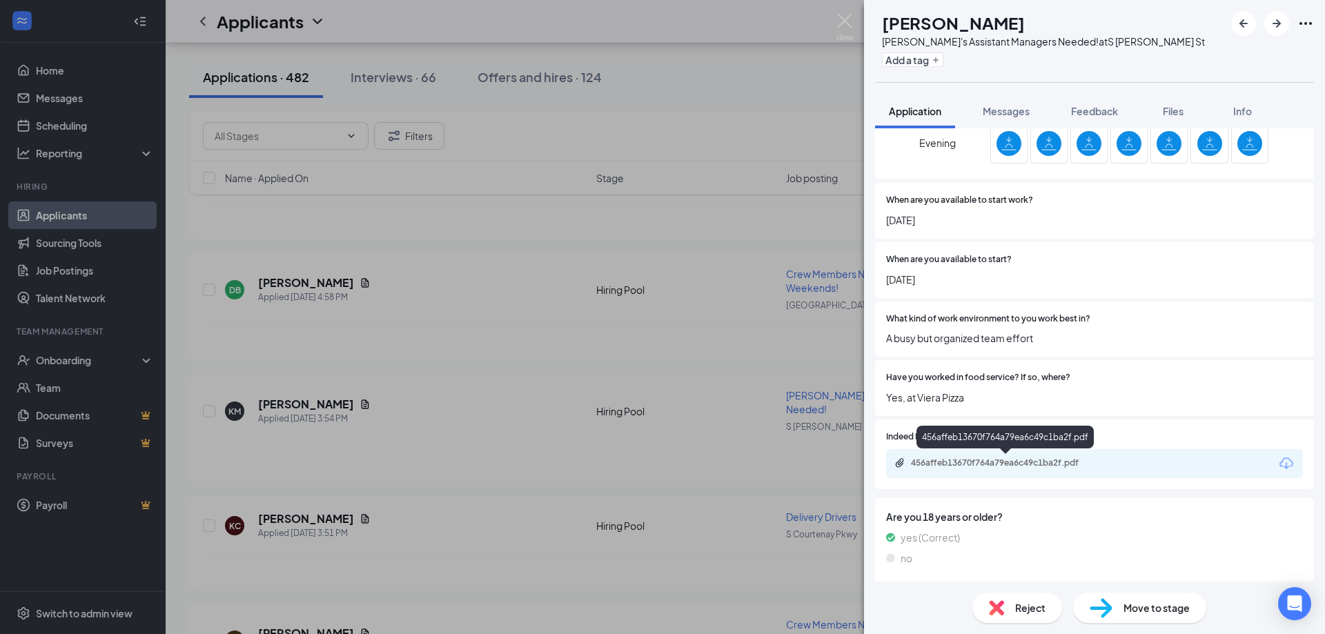
click at [1004, 468] on div "456affeb13670f764a79ea6c49c1ba2f.pdf" at bounding box center [1007, 463] width 193 height 11
click at [846, 18] on img at bounding box center [845, 27] width 17 height 27
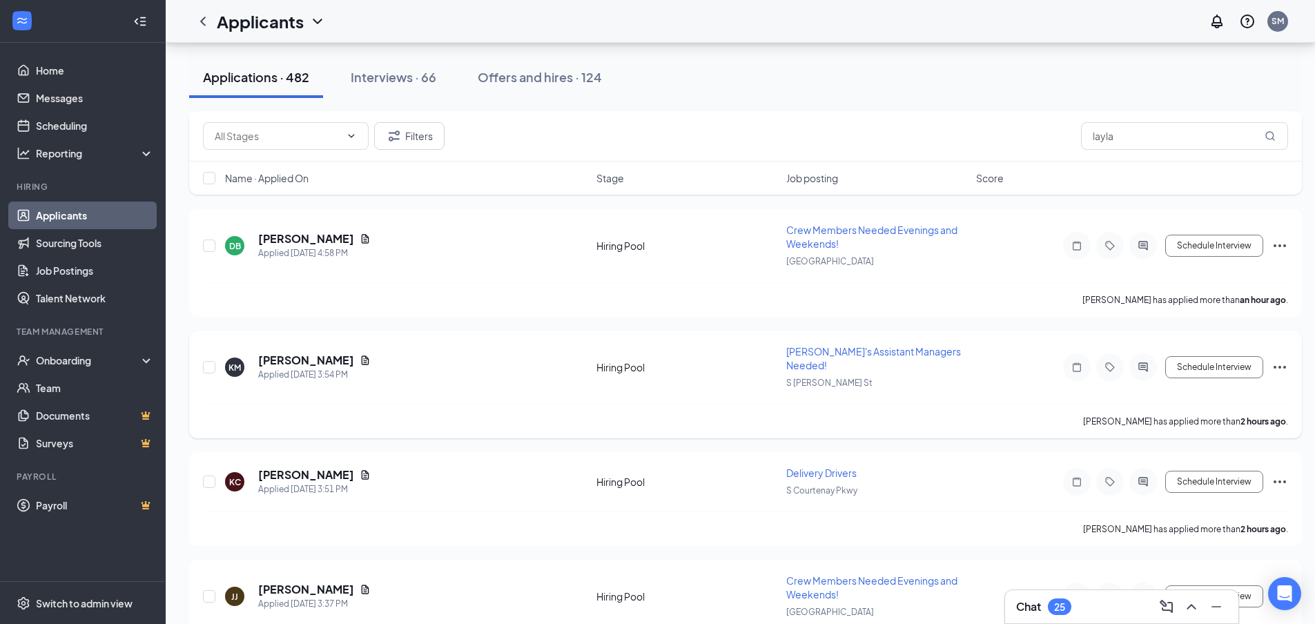
scroll to position [621, 0]
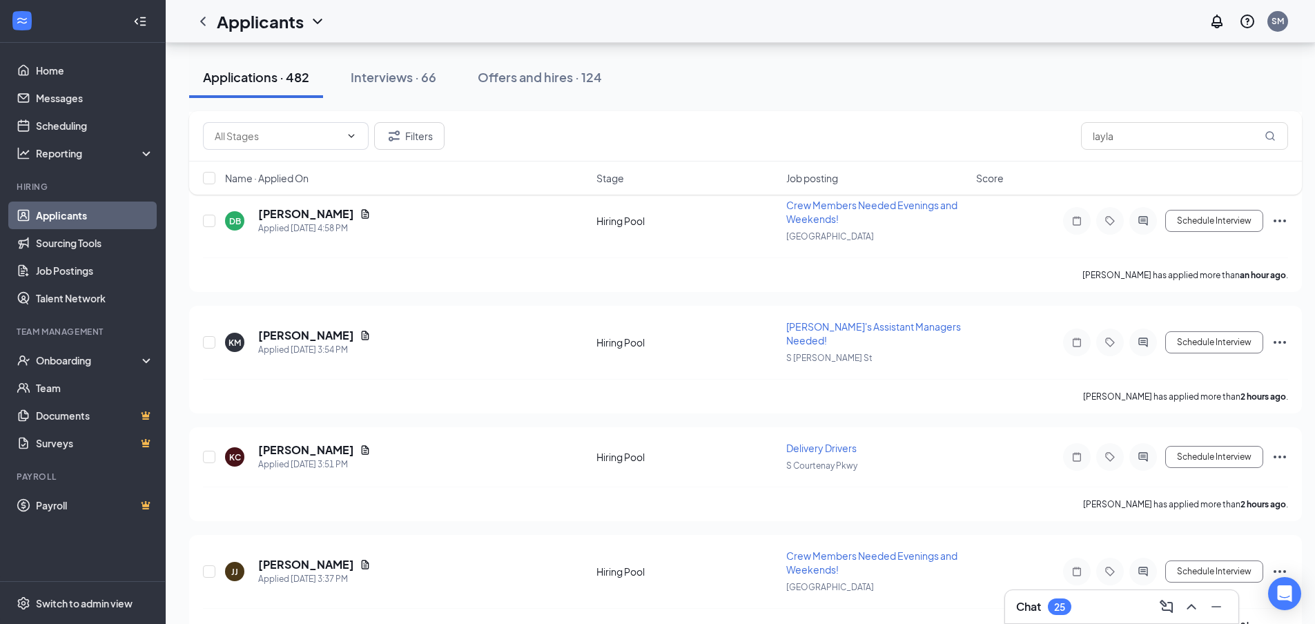
click at [1131, 604] on div "Chat 25" at bounding box center [1121, 607] width 211 height 22
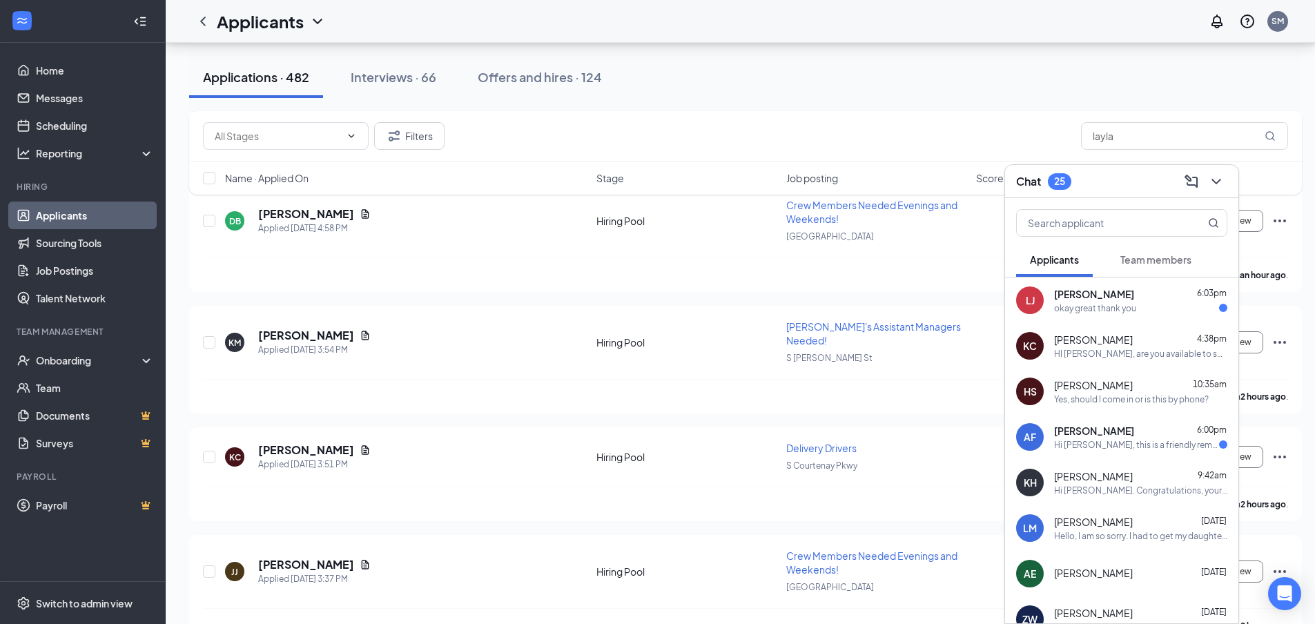
click at [1093, 300] on span "[PERSON_NAME]" at bounding box center [1094, 294] width 80 height 14
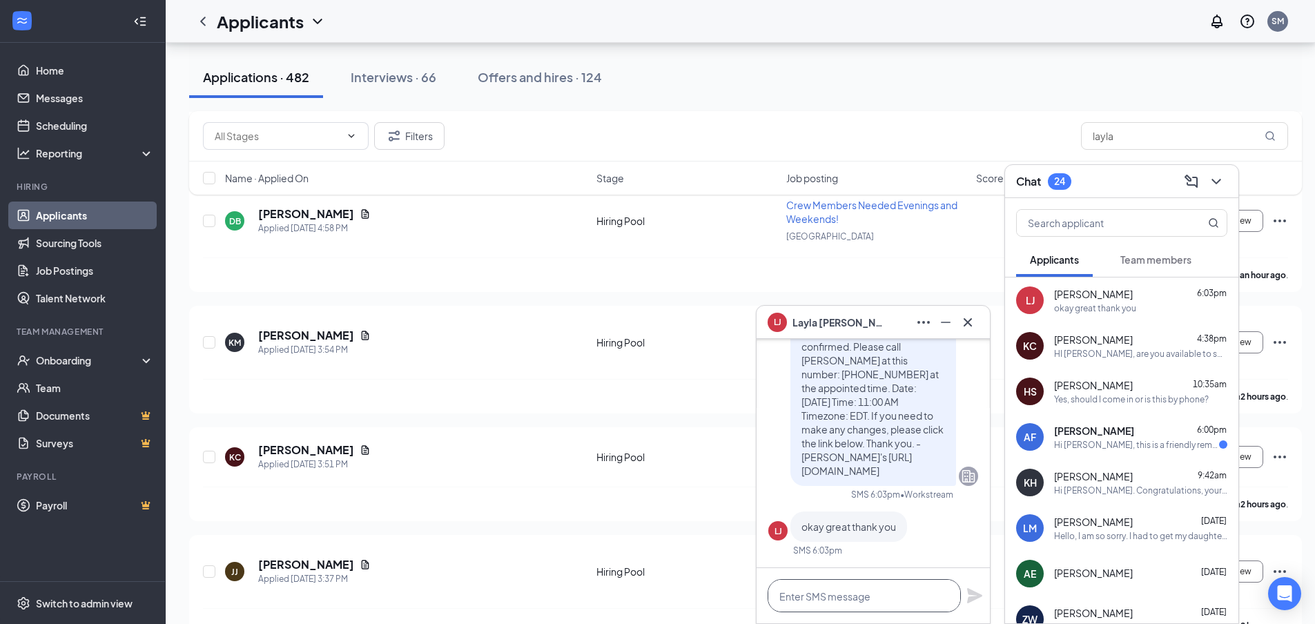
click at [853, 596] on textarea at bounding box center [864, 595] width 193 height 33
type textarea "Looking forward to it!"
click at [969, 592] on icon "Plane" at bounding box center [974, 595] width 15 height 15
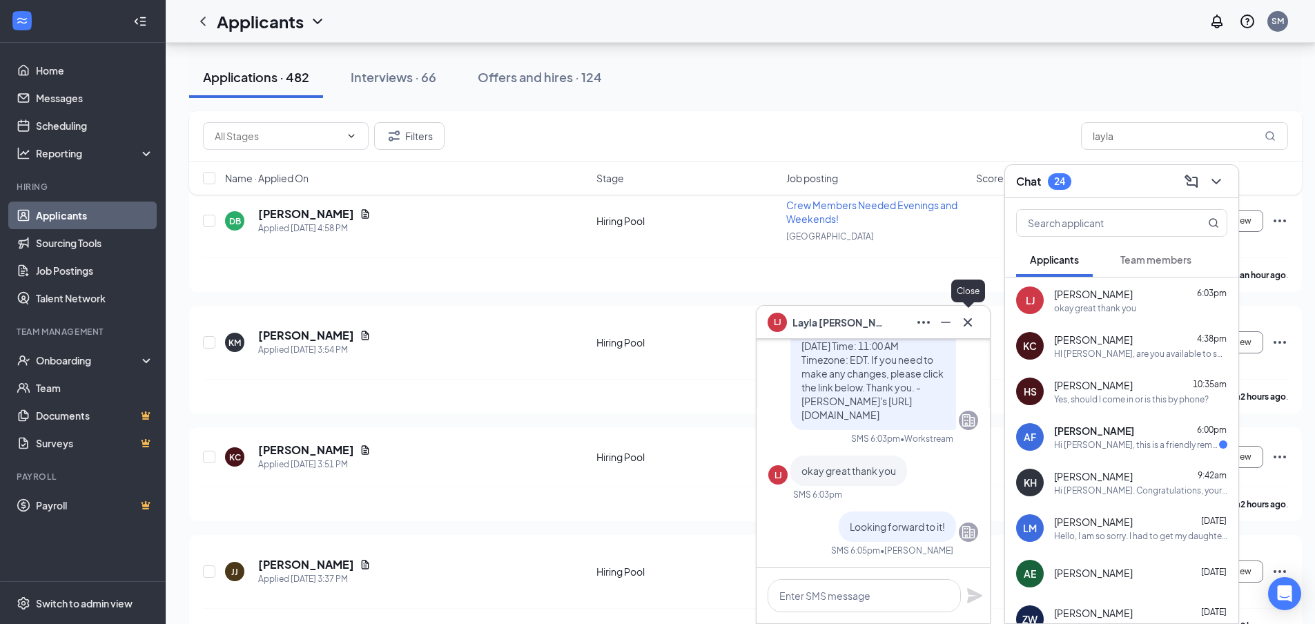
click at [969, 322] on icon "Cross" at bounding box center [967, 322] width 17 height 17
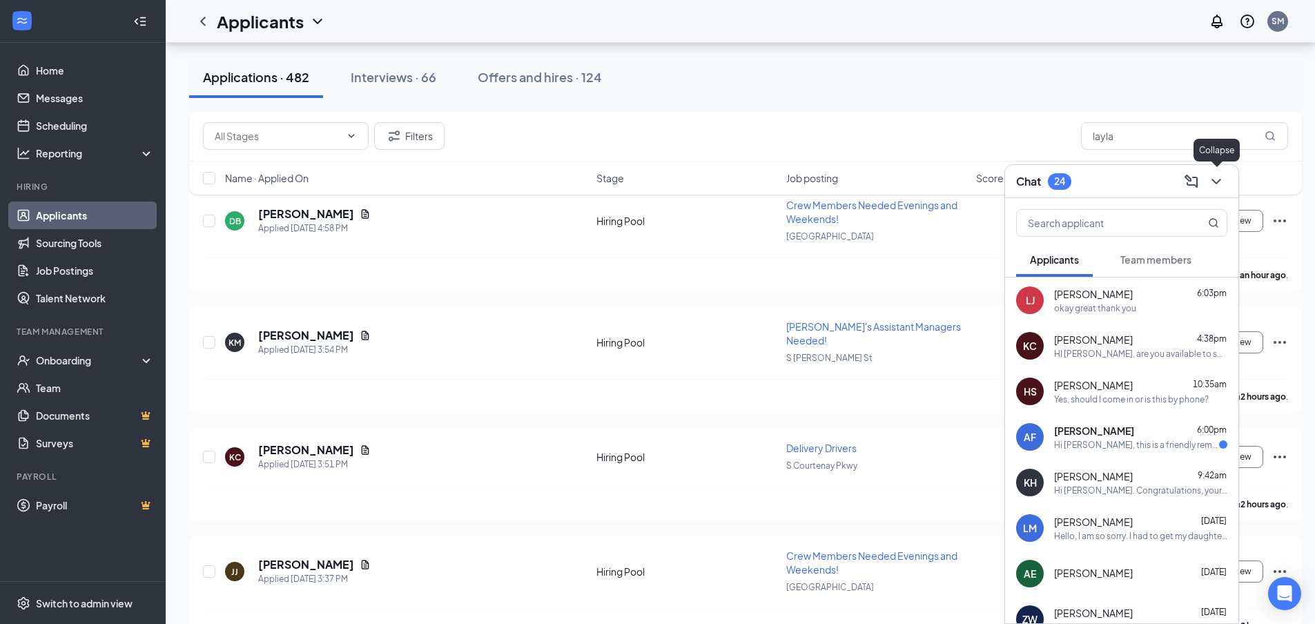
click at [1219, 182] on icon "ChevronDown" at bounding box center [1216, 181] width 17 height 17
